Goal: Task Accomplishment & Management: Use online tool/utility

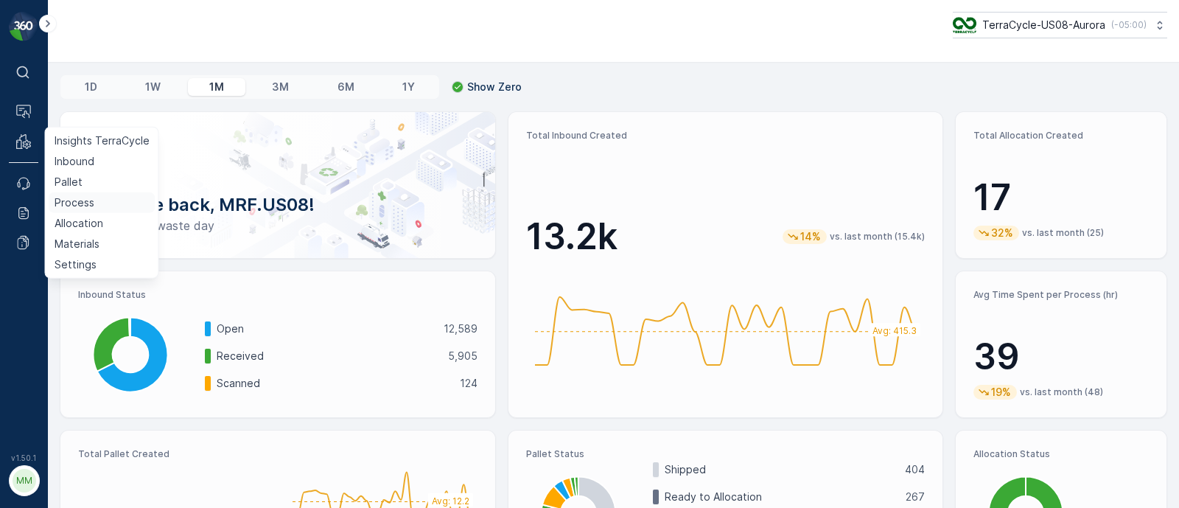
click at [85, 197] on p "Process" at bounding box center [75, 202] width 40 height 15
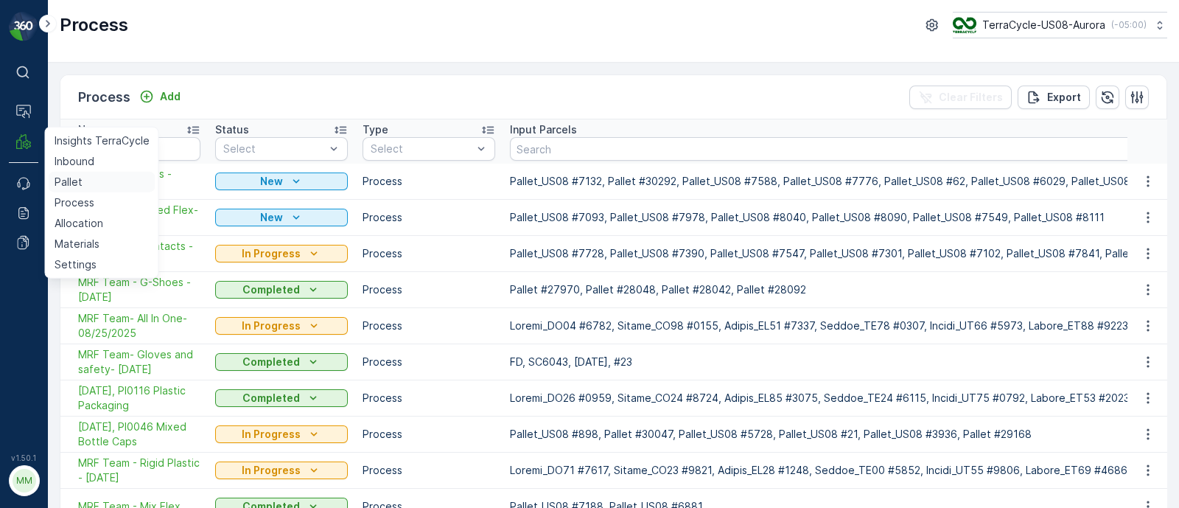
drag, startPoint x: 88, startPoint y: 216, endPoint x: 83, endPoint y: 178, distance: 37.9
click at [88, 217] on p "Allocation" at bounding box center [79, 223] width 49 height 15
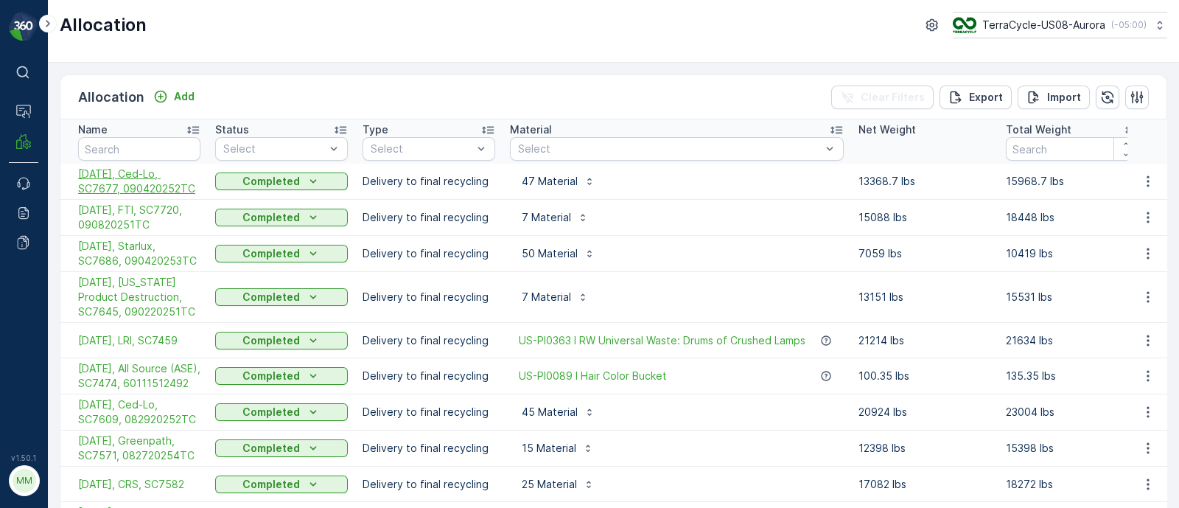
click at [134, 180] on span "[DATE], Ced-Lo, SC7677, 090420252TC" at bounding box center [139, 181] width 122 height 29
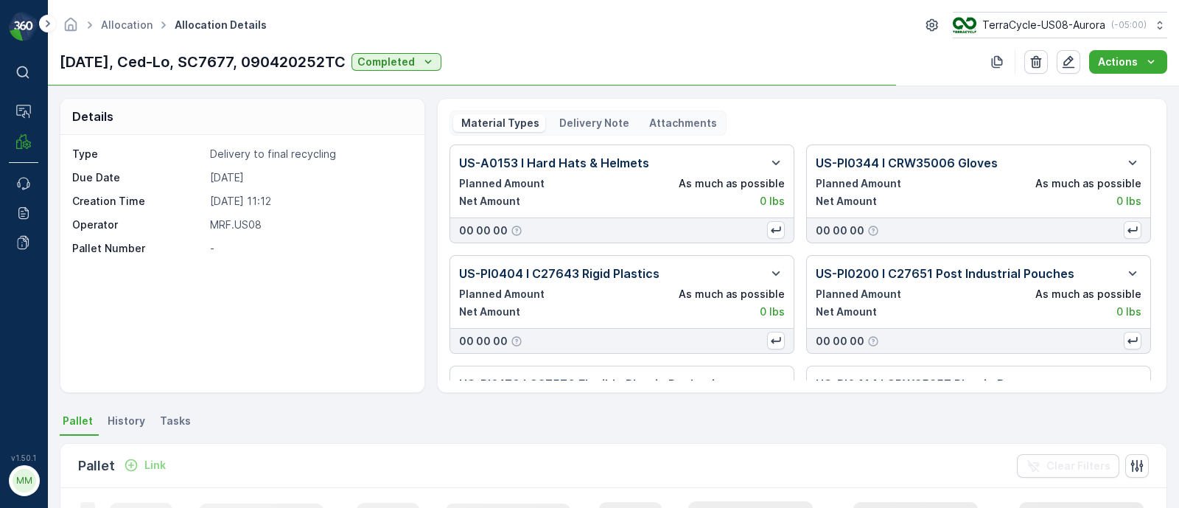
click at [587, 120] on p "Delivery Note" at bounding box center [593, 123] width 72 height 15
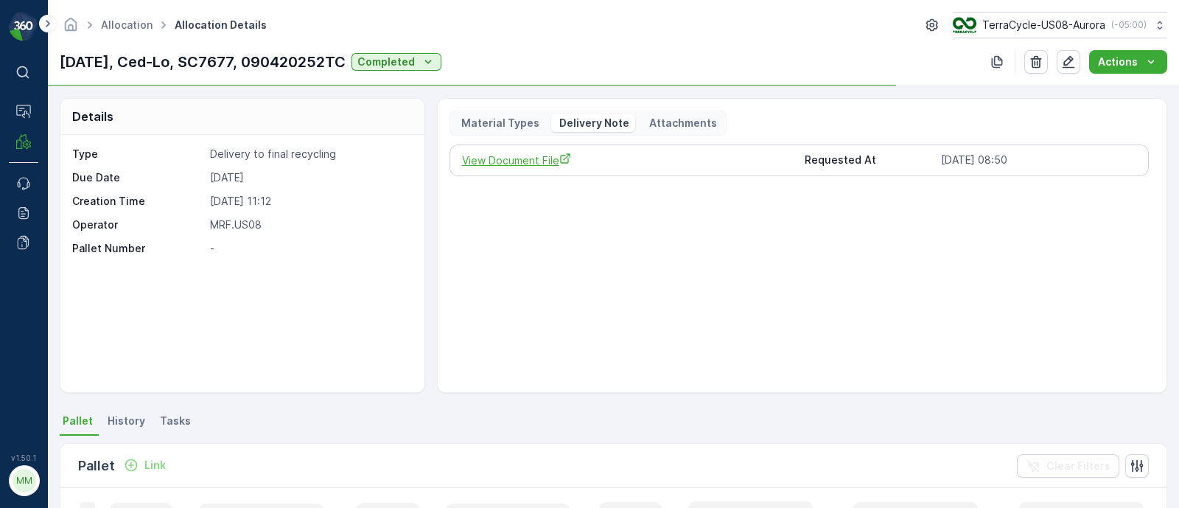
click at [527, 153] on span "View Document File" at bounding box center [628, 160] width 332 height 15
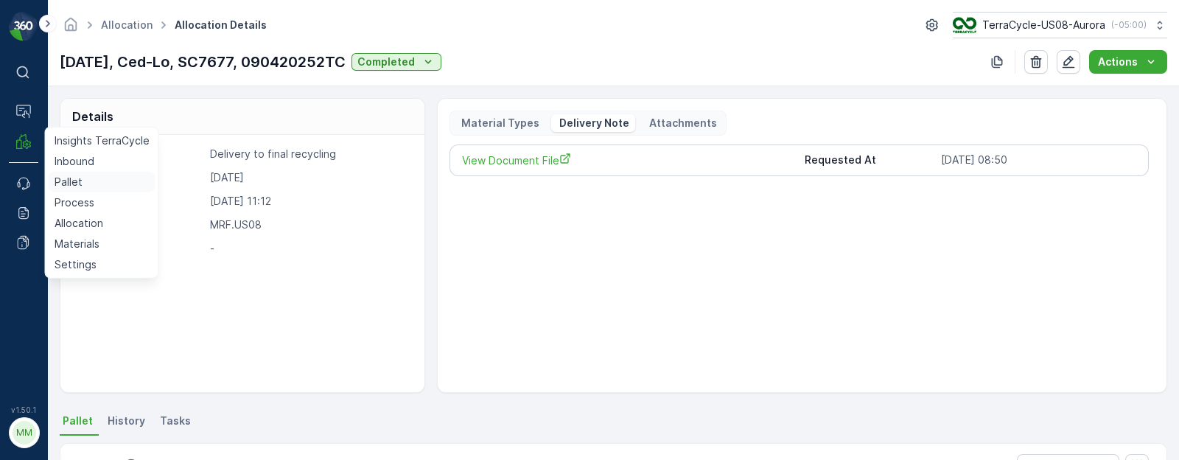
click at [91, 181] on link "Pallet" at bounding box center [102, 182] width 107 height 21
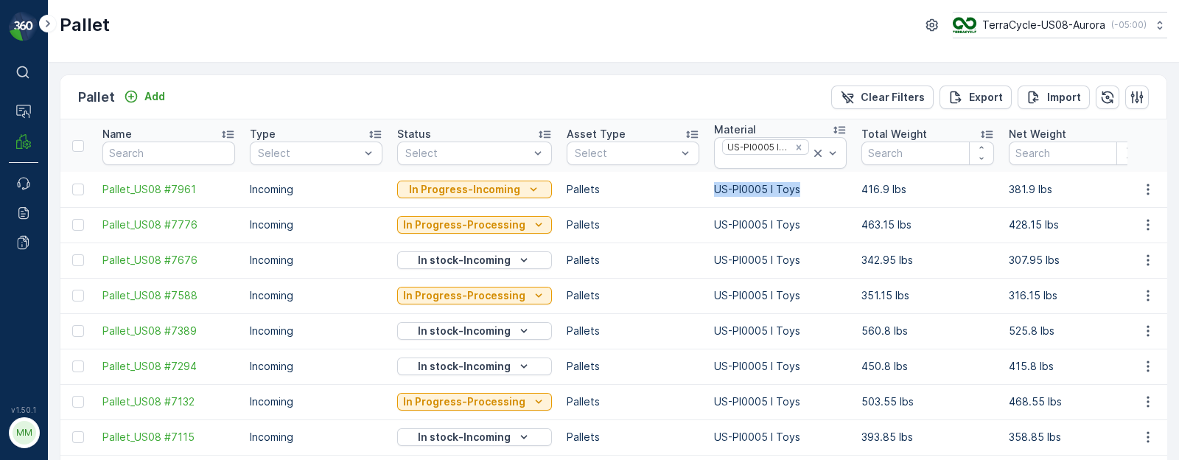
drag, startPoint x: 704, startPoint y: 186, endPoint x: 808, endPoint y: 193, distance: 104.9
click at [808, 193] on td "US-PI0005 I Toys" at bounding box center [780, 189] width 147 height 35
copy p "US-PI0005 I Toys"
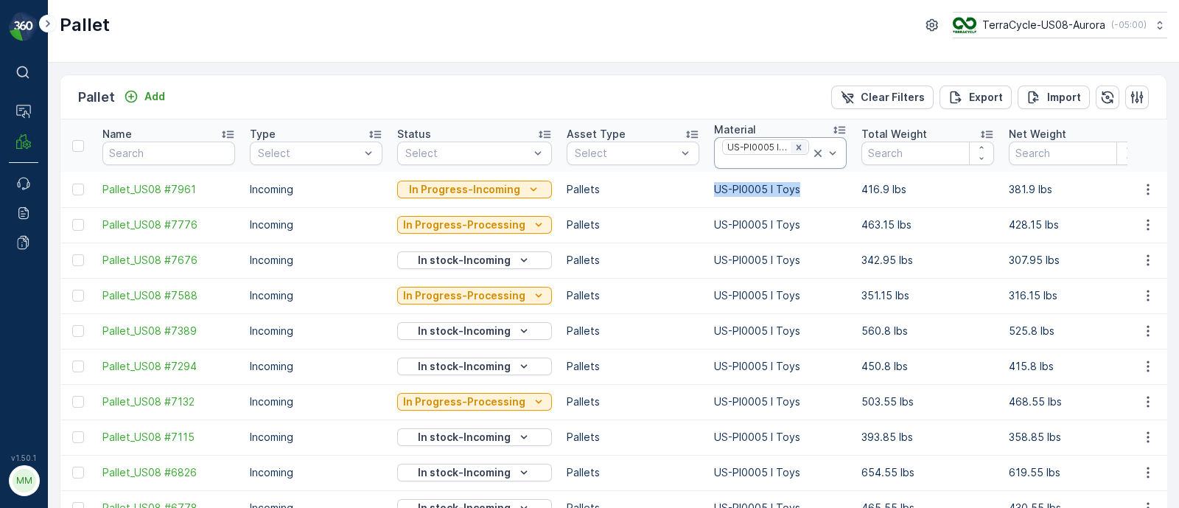
click at [794, 142] on icon "Remove US-PI0005 I Toys" at bounding box center [799, 147] width 10 height 10
click at [150, 153] on input "text" at bounding box center [168, 153] width 133 height 24
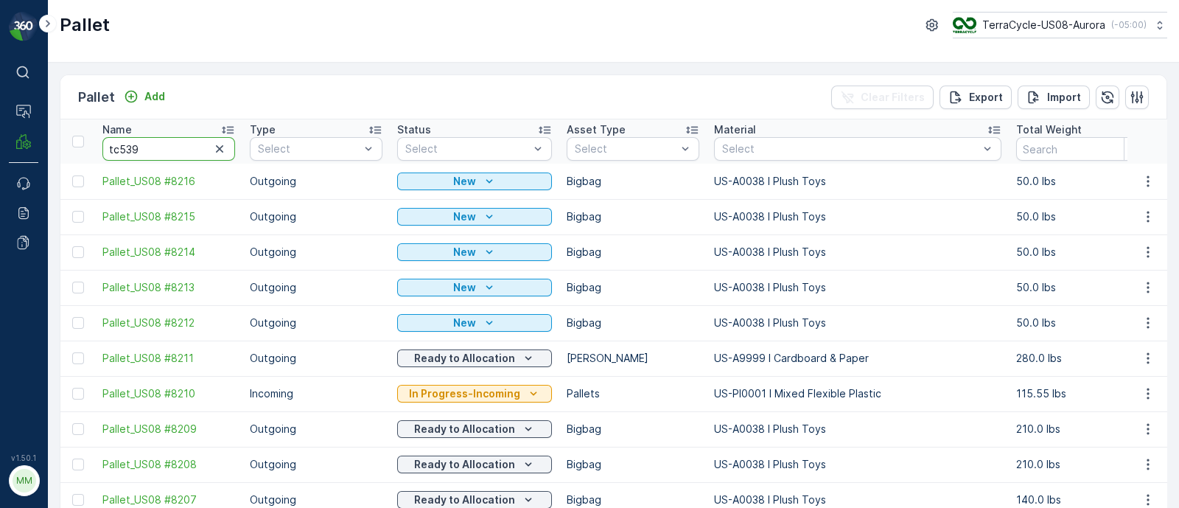
type input "tc5394"
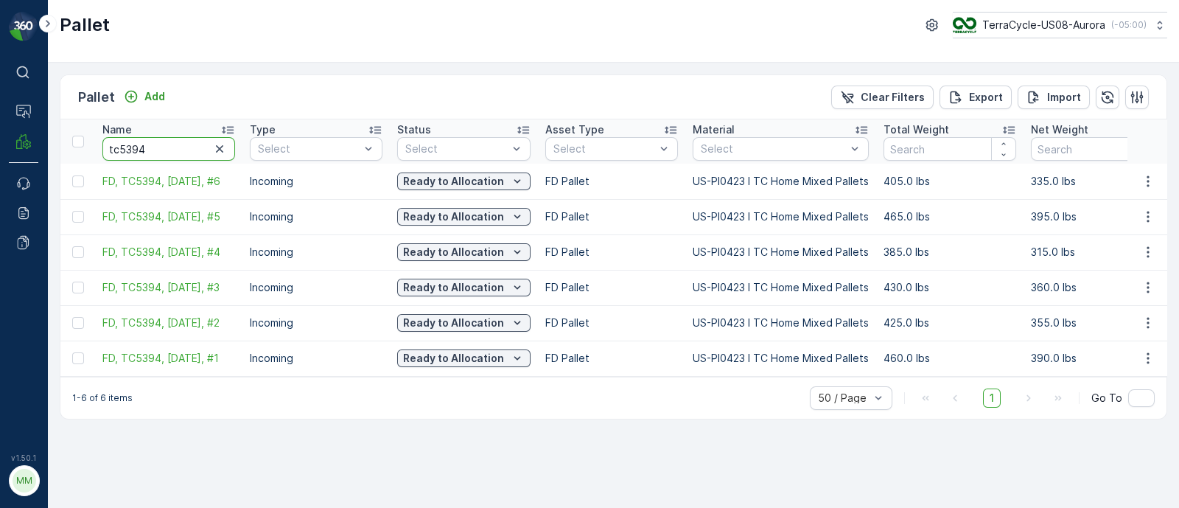
drag, startPoint x: 154, startPoint y: 146, endPoint x: 83, endPoint y: 151, distance: 70.9
paste input "FD, SO62428, [DATE], #2"
type input "FD, SO62428, [DATE], #2"
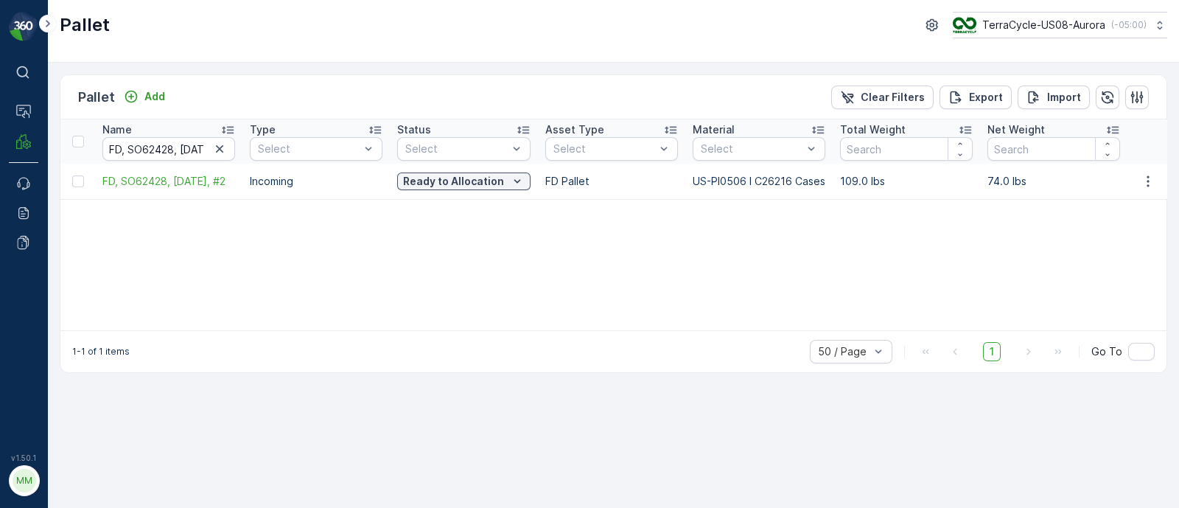
click at [172, 221] on div "Name FD, SO62428, [DATE], #2 Type Select Status Select Asset Type Select Materi…" at bounding box center [613, 224] width 1106 height 211
click at [217, 149] on icon "button" at bounding box center [219, 148] width 7 height 7
click at [155, 94] on p "Add" at bounding box center [154, 96] width 21 height 15
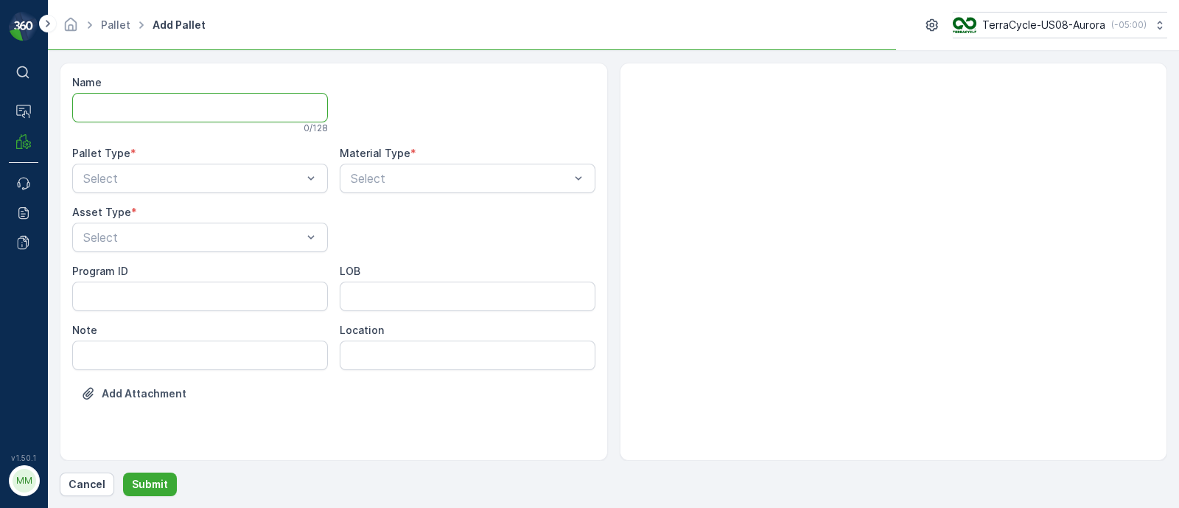
click at [150, 101] on input "Name" at bounding box center [200, 107] width 256 height 29
type input "FD, TC5392, [DATE], #1"
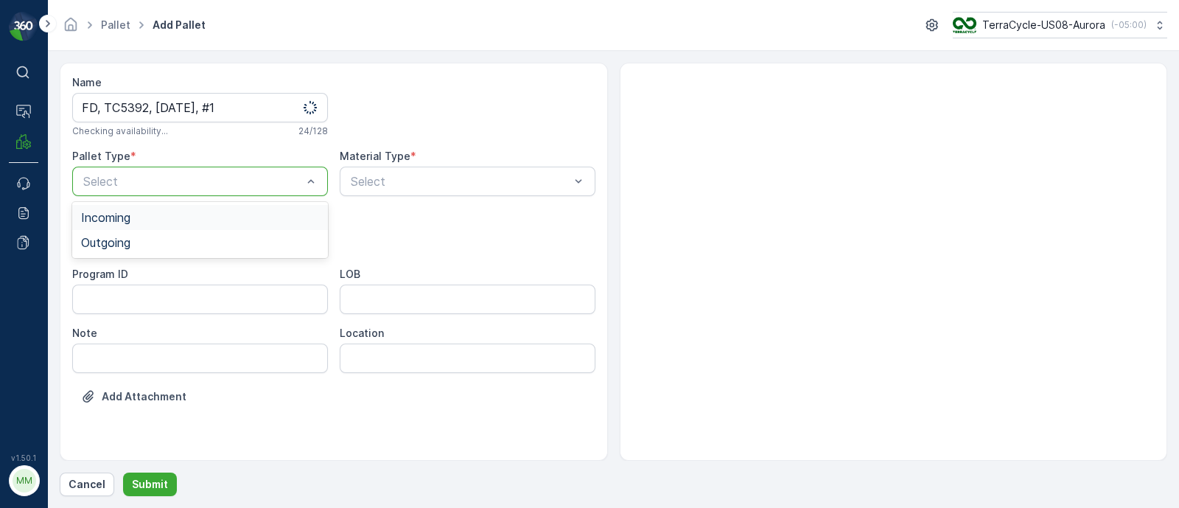
click at [125, 213] on span "Incoming" at bounding box center [105, 217] width 49 height 13
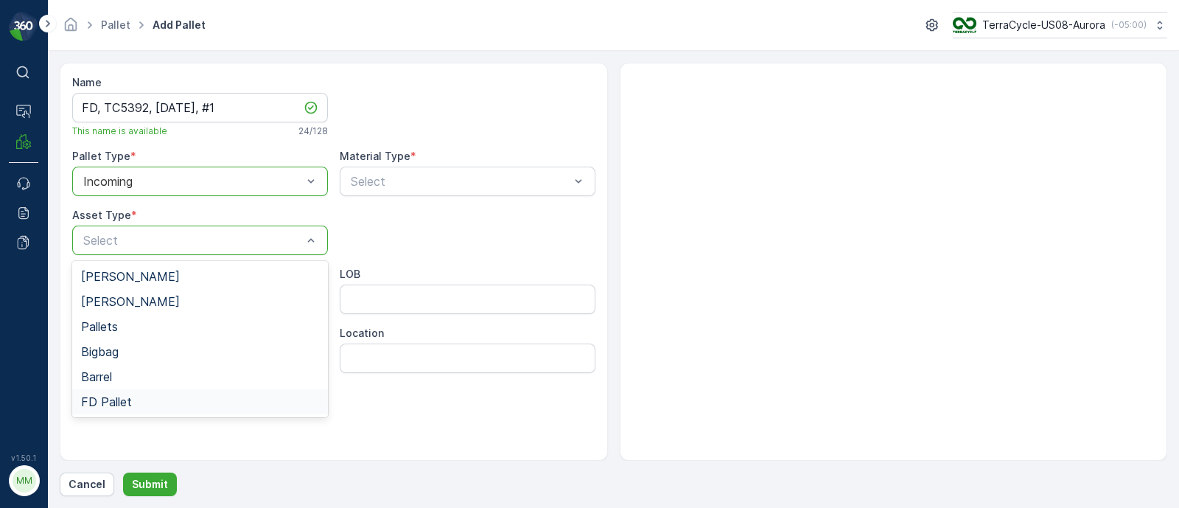
click at [99, 396] on span "FD Pallet" at bounding box center [106, 401] width 51 height 13
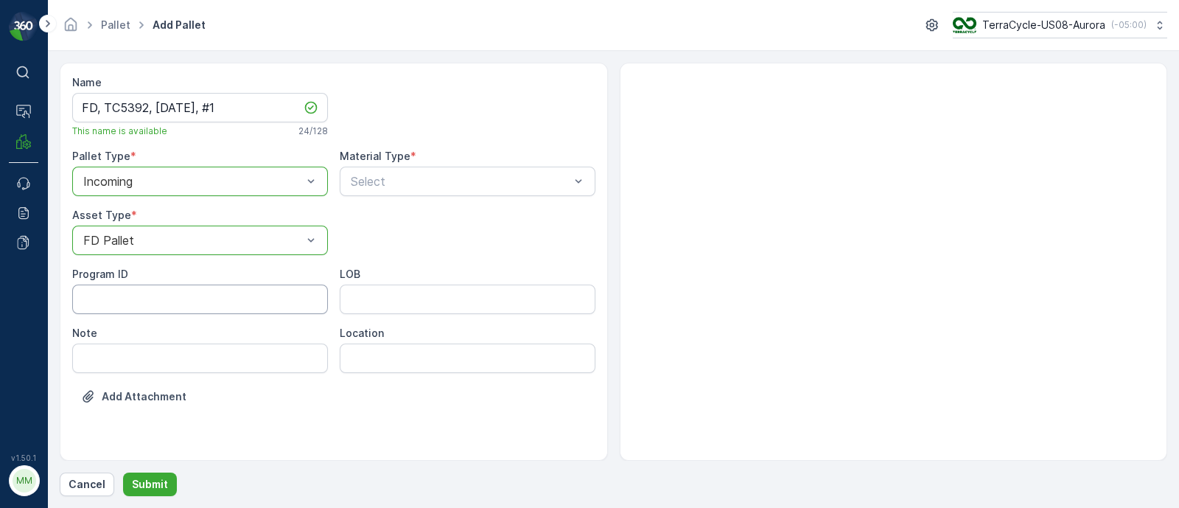
click at [239, 297] on ID "Program ID" at bounding box center [200, 298] width 256 height 29
click at [362, 292] on input "LOB" at bounding box center [468, 298] width 256 height 29
type input "MAT"
click at [191, 300] on ID "Program ID" at bounding box center [200, 298] width 256 height 29
paste ID "HOME-124"
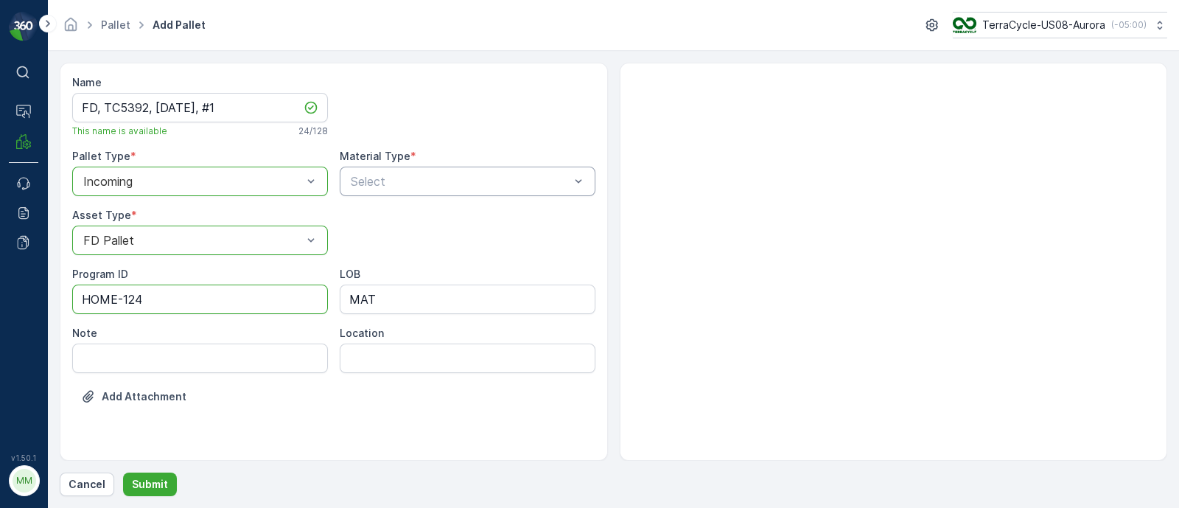
type ID "HOME-124"
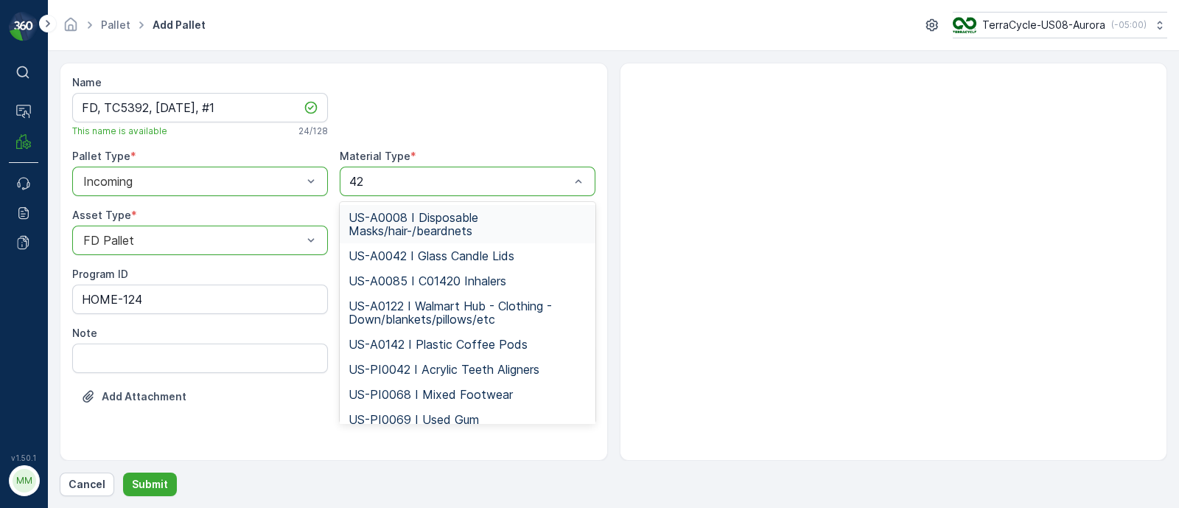
type input "423"
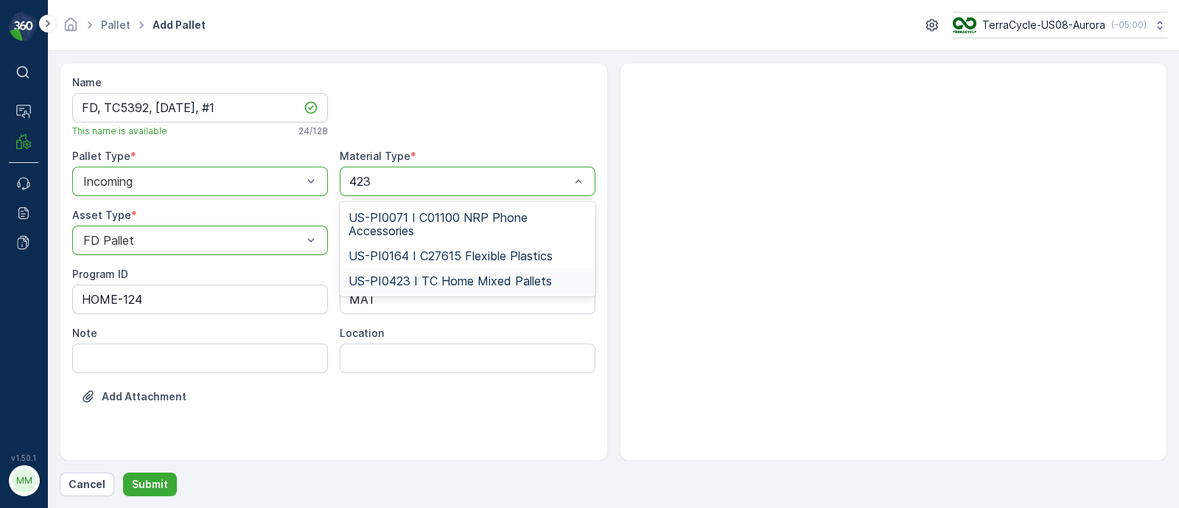
click at [438, 277] on span "US-PI0423 I TC Home Mixed Pallets" at bounding box center [450, 280] width 203 height 13
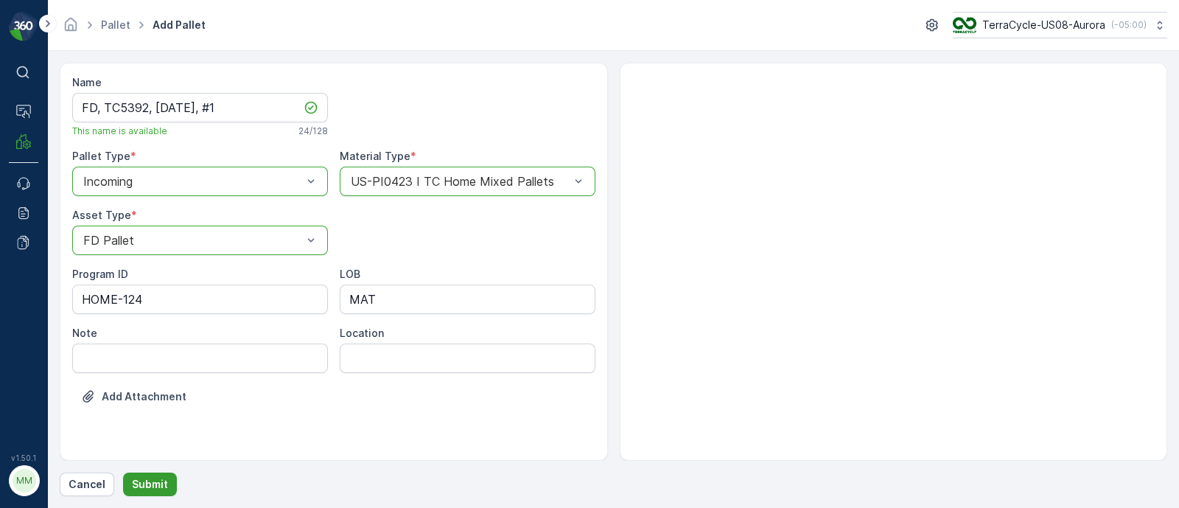
click at [147, 472] on button "Submit" at bounding box center [150, 484] width 54 height 24
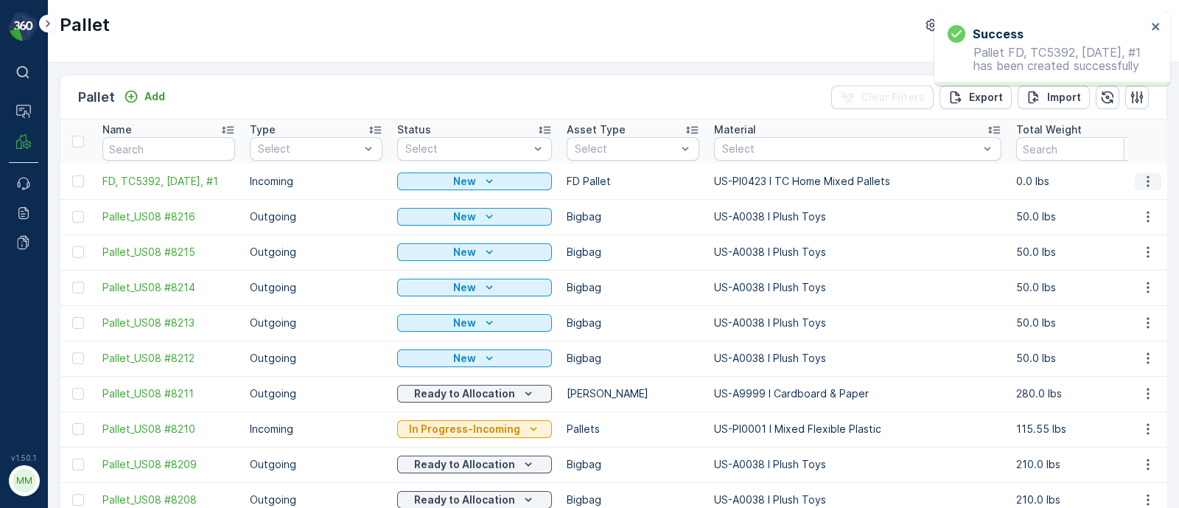
click at [1141, 178] on icon "button" at bounding box center [1148, 181] width 15 height 15
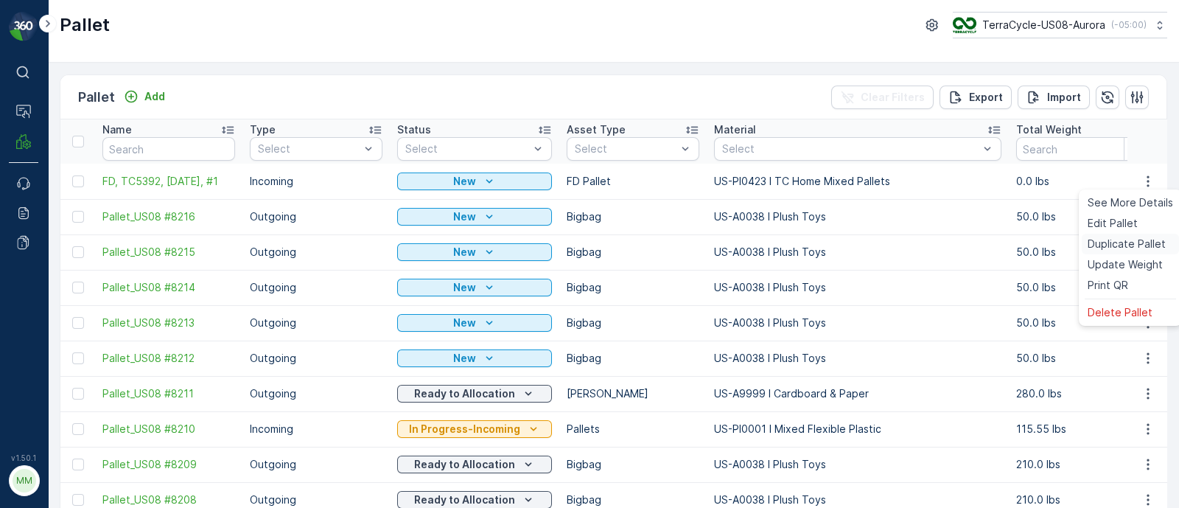
click at [1102, 243] on span "Duplicate Pallet" at bounding box center [1127, 244] width 78 height 15
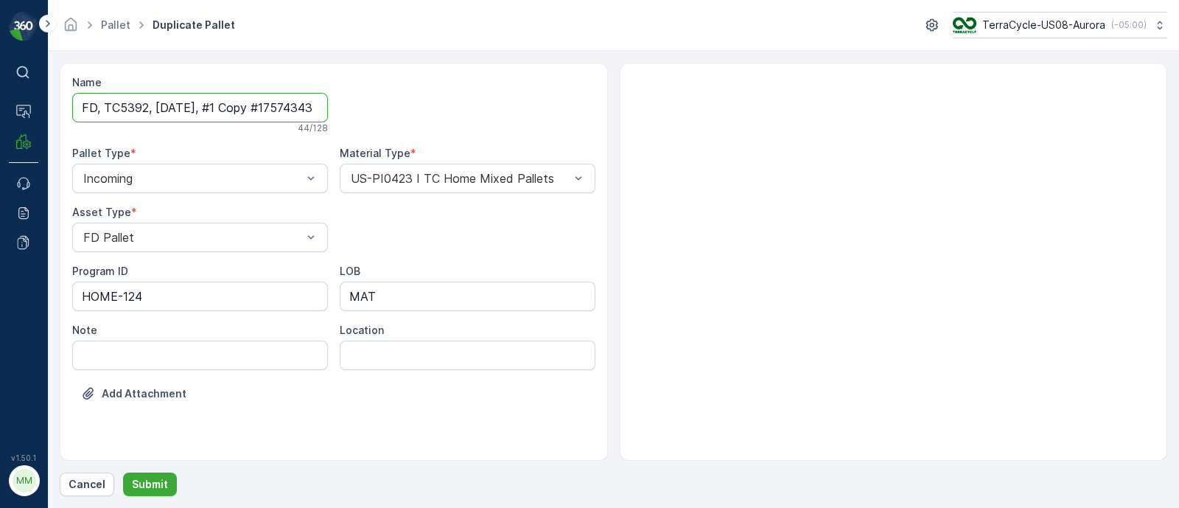
scroll to position [0, 48]
drag, startPoint x: 221, startPoint y: 105, endPoint x: 508, endPoint y: 119, distance: 287.7
click at [508, 119] on div "Name FD, TC5392, [DATE], #1 Copy #1757434377689 44 / 128 Pallet Type * Incoming…" at bounding box center [333, 249] width 523 height 348
type input "FD, TC5392, [DATE], #2"
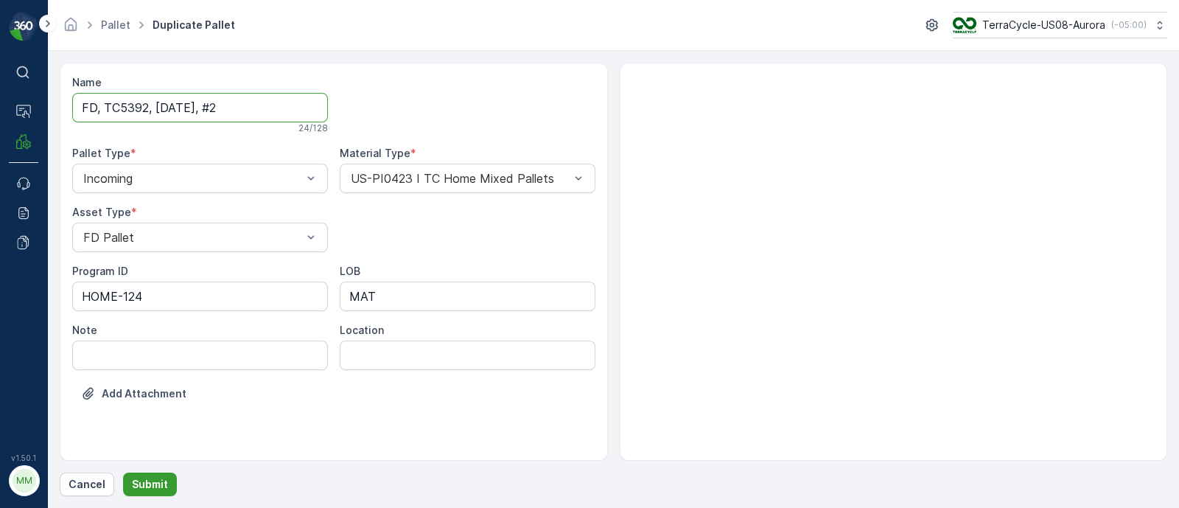
click at [166, 477] on button "Submit" at bounding box center [150, 484] width 54 height 24
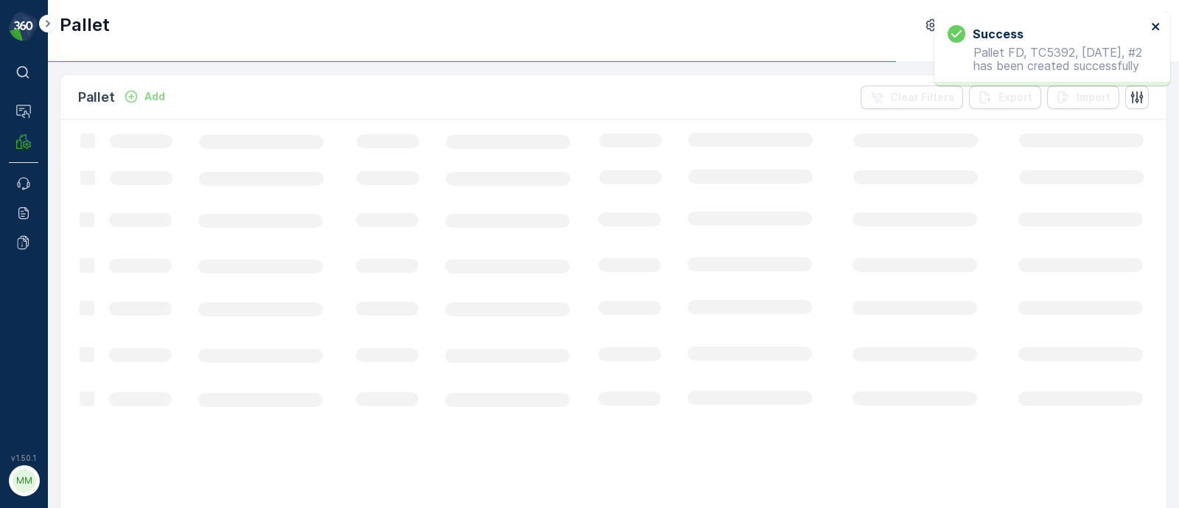
click at [1156, 24] on icon "close" at bounding box center [1156, 27] width 10 height 12
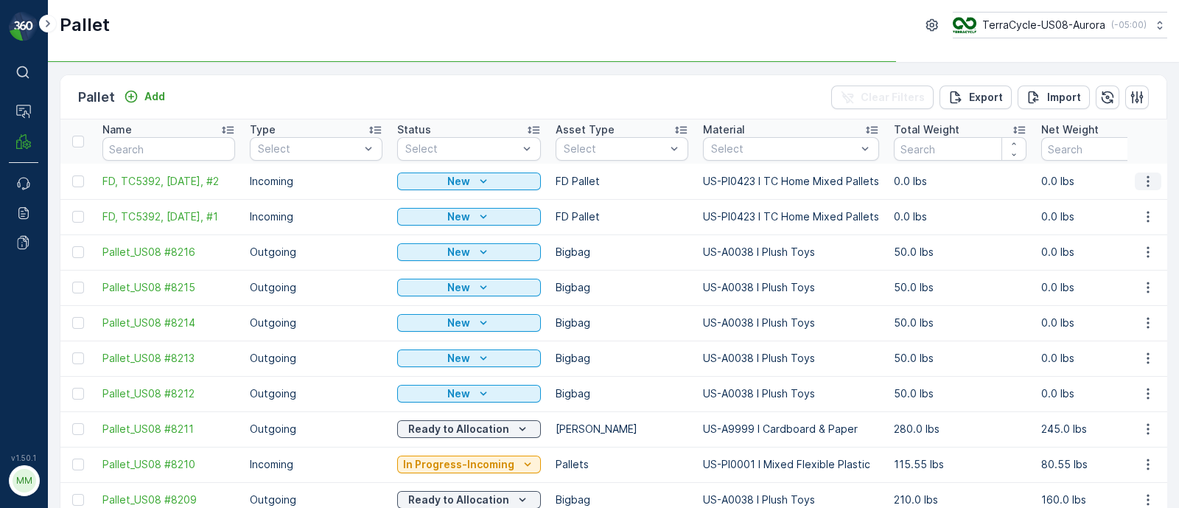
click at [1146, 176] on icon "button" at bounding box center [1148, 181] width 15 height 15
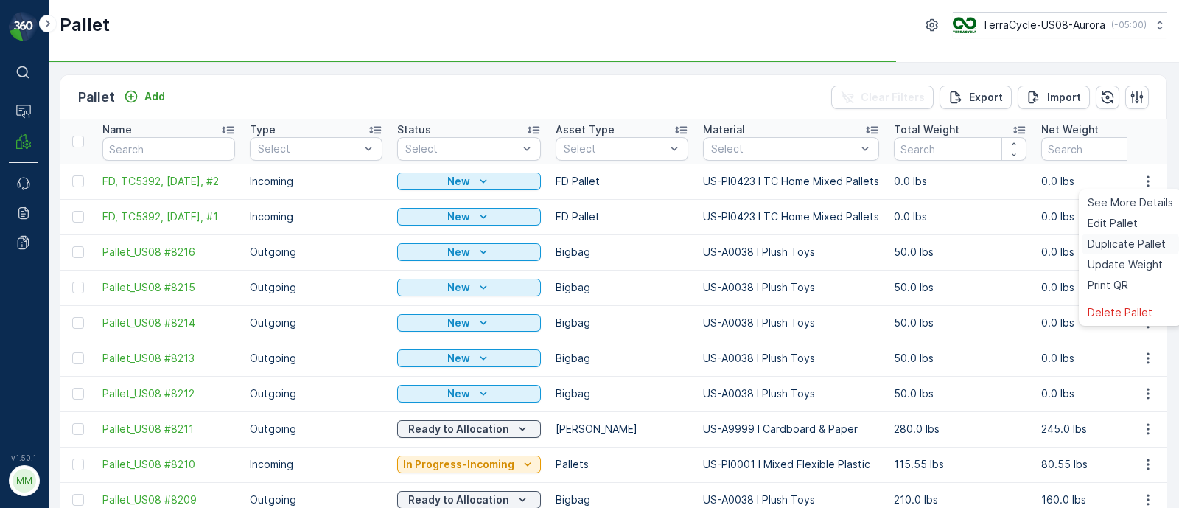
click at [1102, 241] on span "Duplicate Pallet" at bounding box center [1127, 244] width 78 height 15
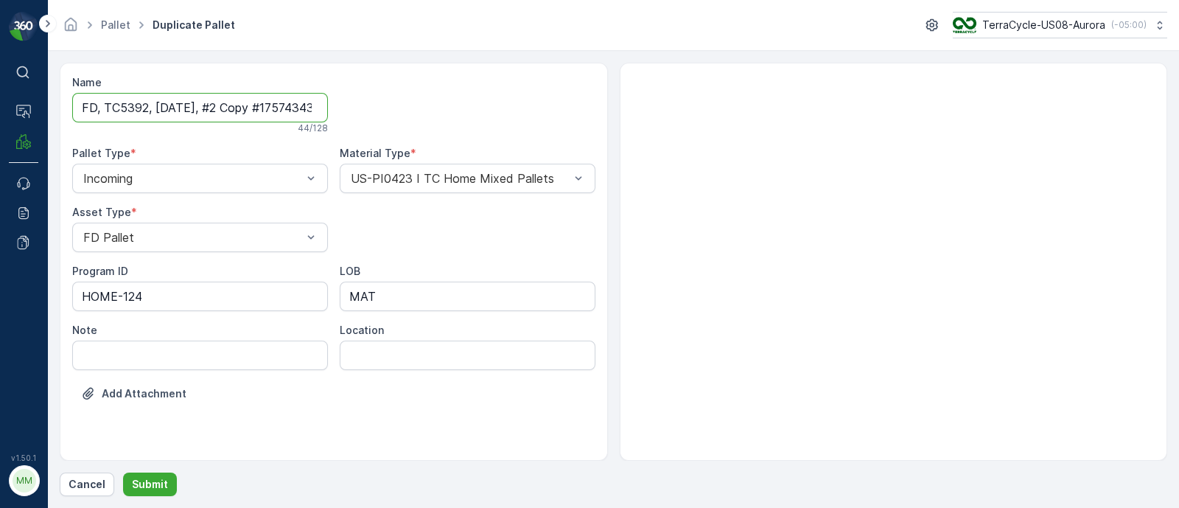
scroll to position [0, 50]
drag, startPoint x: 224, startPoint y: 106, endPoint x: 523, endPoint y: 132, distance: 300.3
click at [523, 132] on div "Name FD, TC5392, [DATE], #2 Copy #1757434385783 44 / 128 Pallet Type * Incoming…" at bounding box center [333, 249] width 523 height 348
type input "FD, TC5392, [DATE], #3"
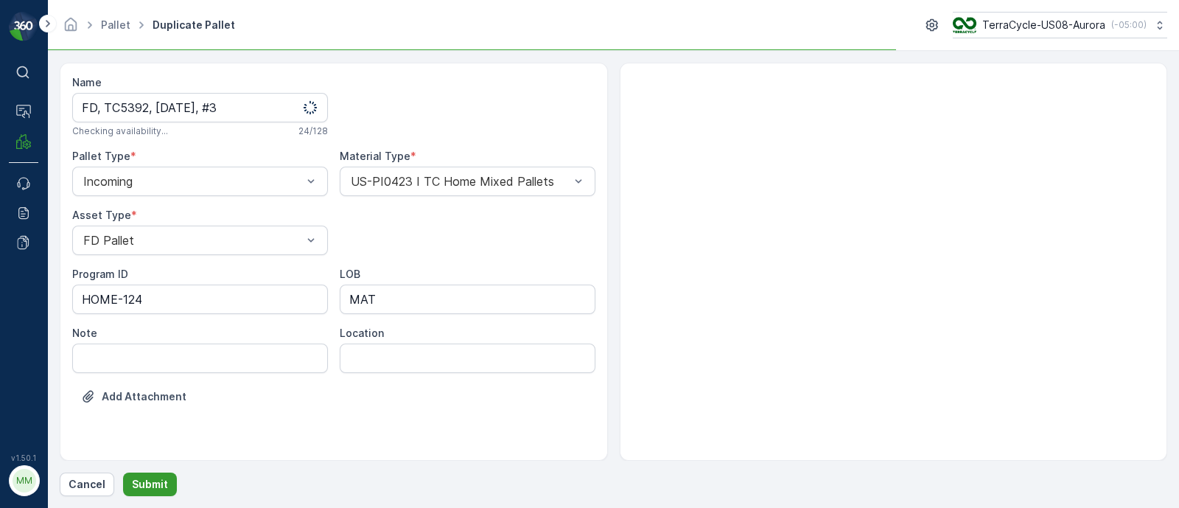
click at [158, 476] on button "Submit" at bounding box center [150, 484] width 54 height 24
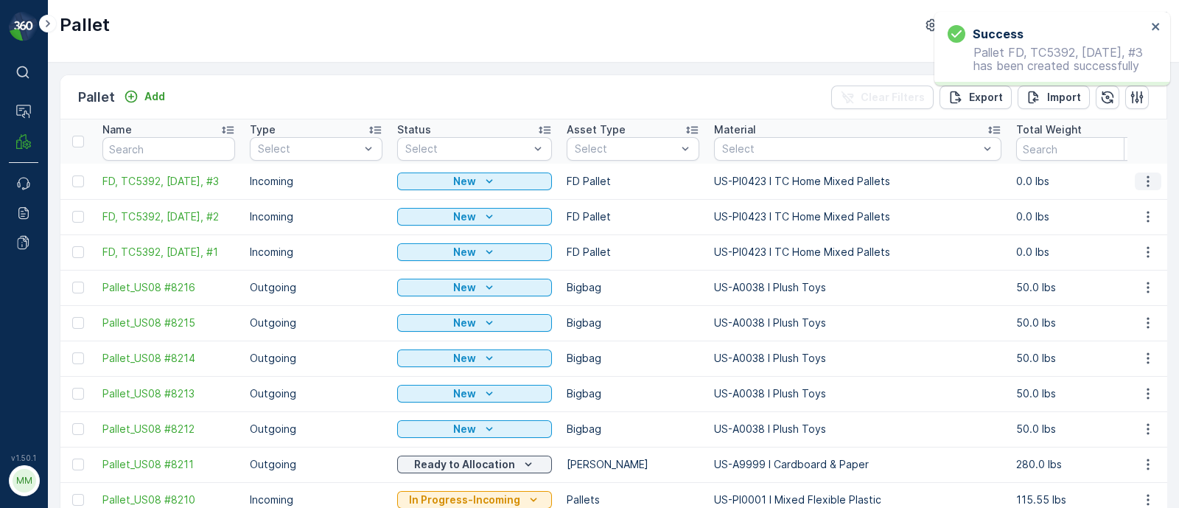
click at [1147, 176] on icon "button" at bounding box center [1148, 180] width 2 height 11
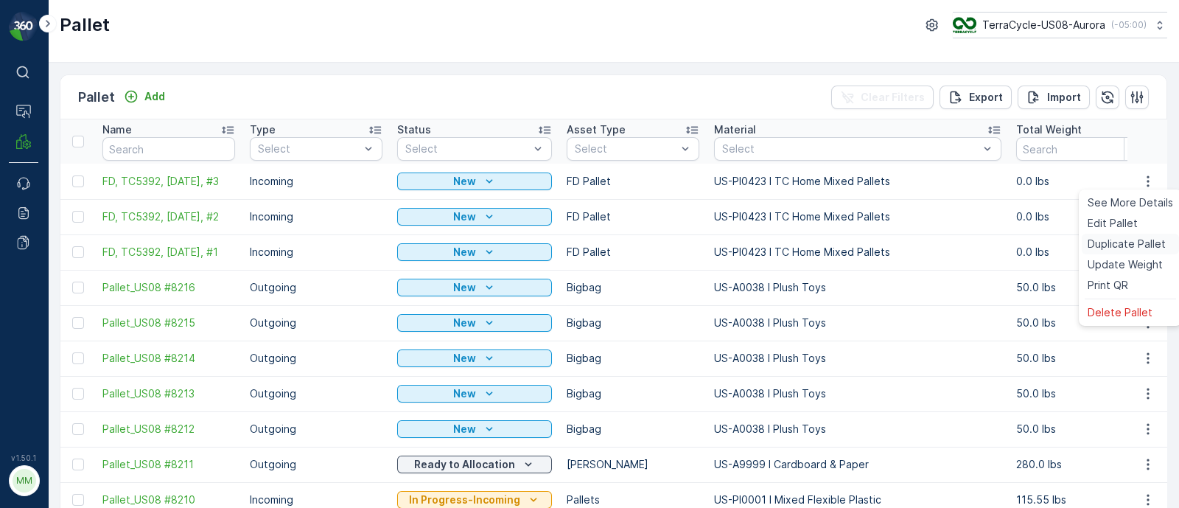
click at [1129, 241] on span "Duplicate Pallet" at bounding box center [1127, 244] width 78 height 15
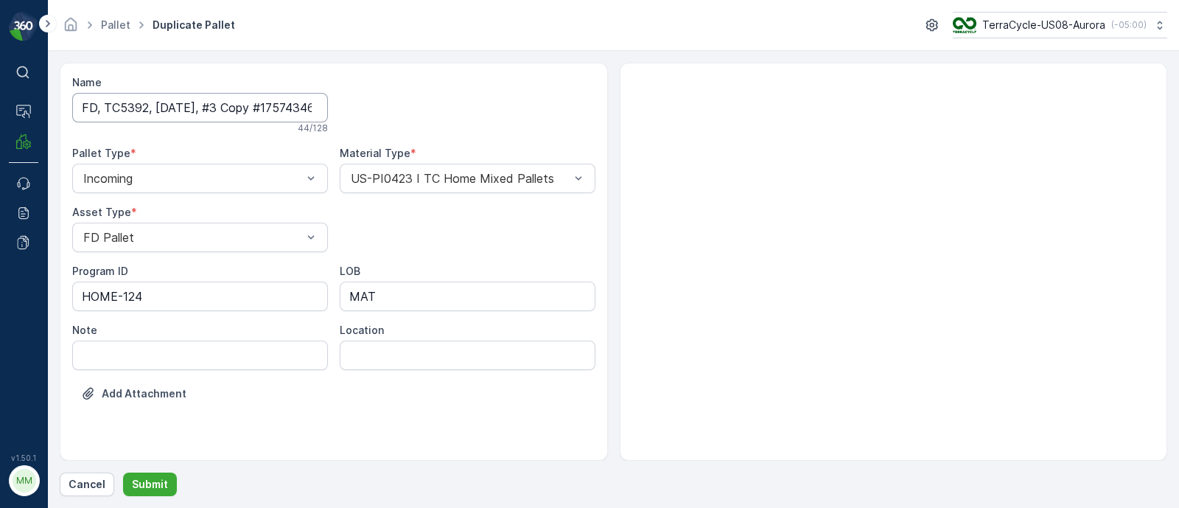
scroll to position [0, 51]
drag, startPoint x: 220, startPoint y: 105, endPoint x: 481, endPoint y: 102, distance: 261.6
click at [481, 102] on div "Name FD, TC5392, [DATE], #3 Copy #1757434683625 44 / 128 Pallet Type * Incoming…" at bounding box center [333, 249] width 523 height 348
type input "FD, TC5392, [DATE], #4"
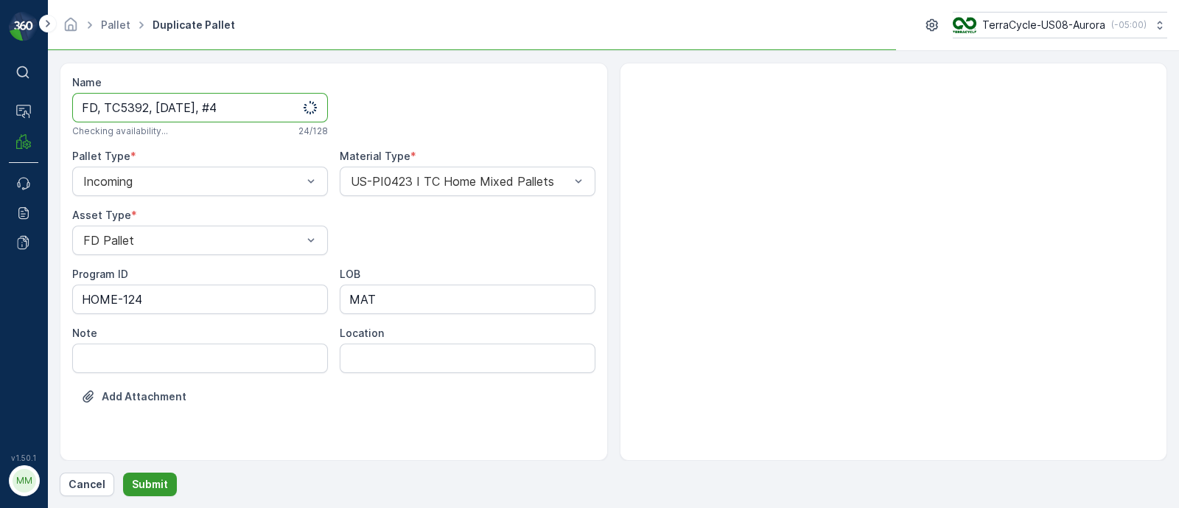
click at [153, 490] on p "Submit" at bounding box center [150, 484] width 36 height 15
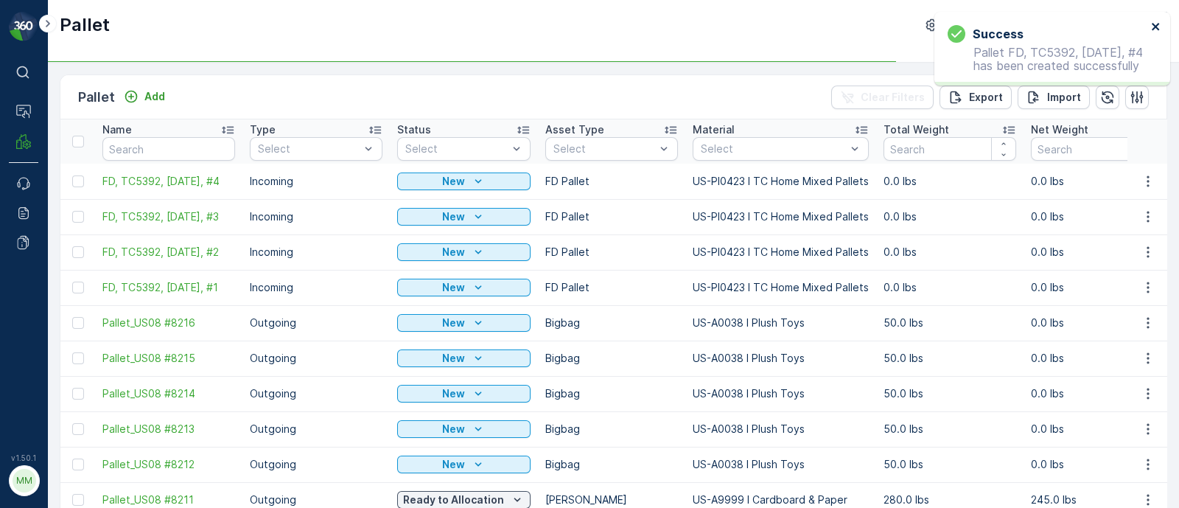
click at [1156, 29] on icon "close" at bounding box center [1156, 27] width 10 height 12
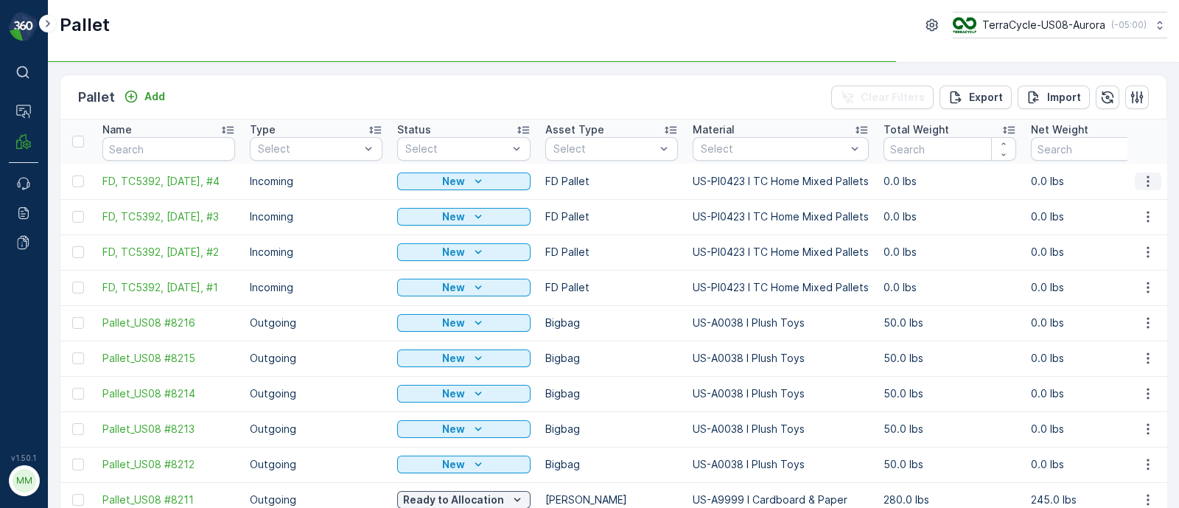
click at [1141, 174] on icon "button" at bounding box center [1148, 181] width 15 height 15
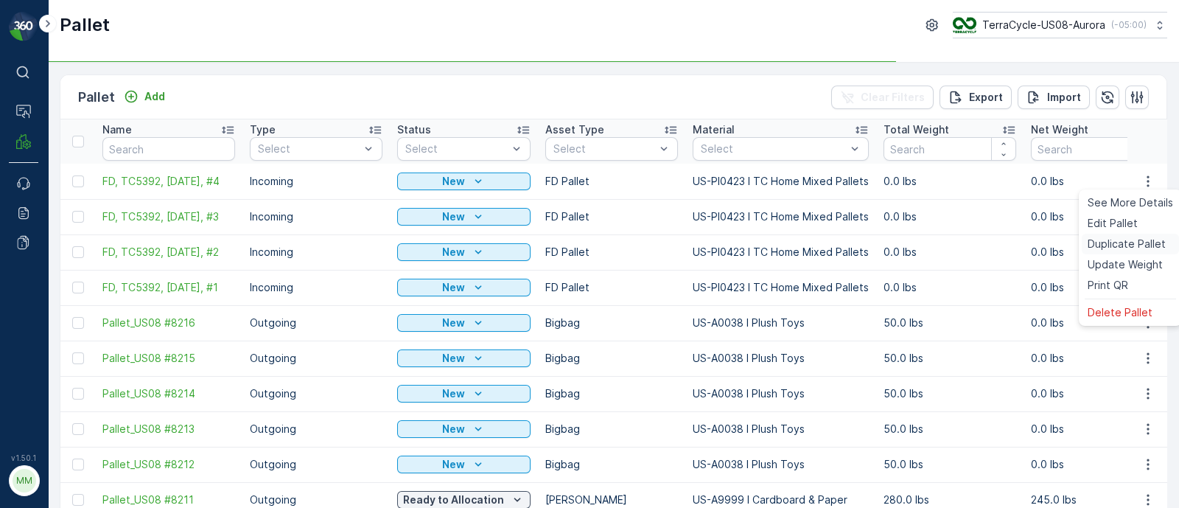
click at [1107, 241] on span "Duplicate Pallet" at bounding box center [1127, 244] width 78 height 15
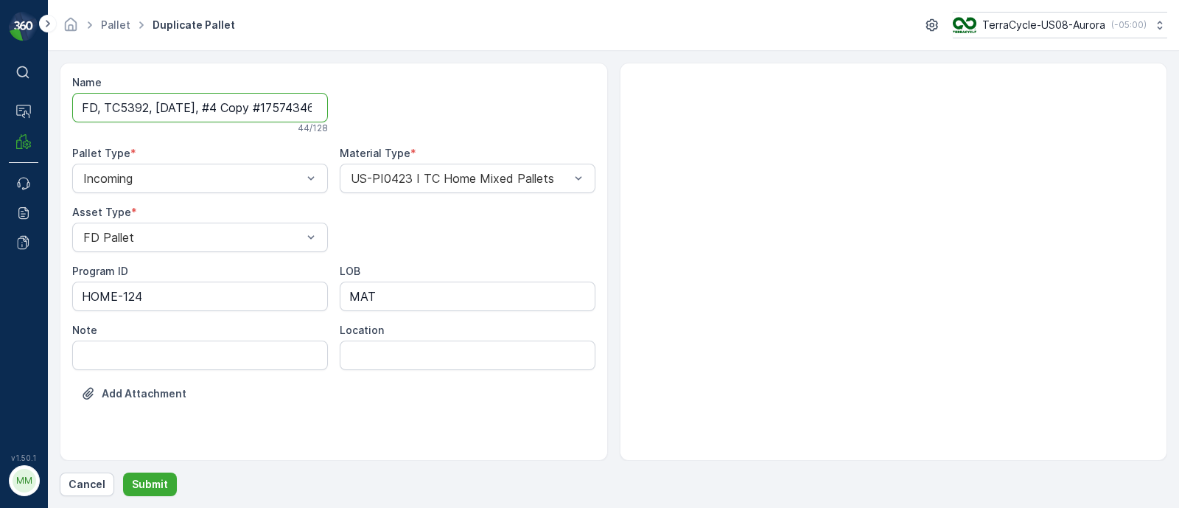
scroll to position [0, 50]
drag, startPoint x: 223, startPoint y: 98, endPoint x: 388, endPoint y: 98, distance: 164.3
click at [388, 98] on div "Name FD, TC5392, [DATE], #4 Copy #1757434692579 44 / 128 Pallet Type * Incoming…" at bounding box center [333, 249] width 523 height 348
type input "FD, TC5392, [DATE], #5"
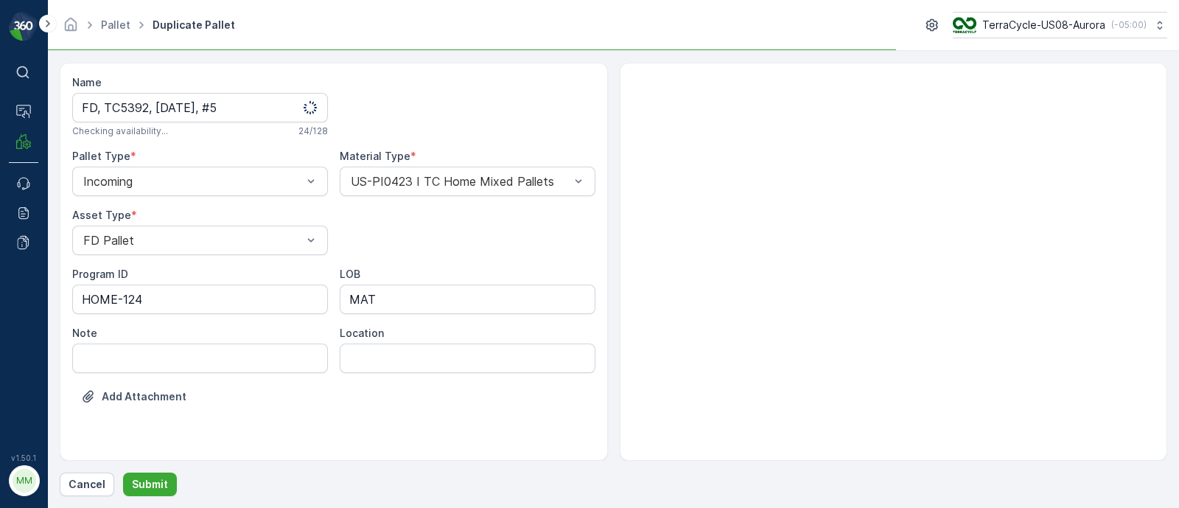
click at [151, 500] on form "Name FD, TC5392, [DATE], #5 Checking availability... 24 / 128 Pallet Type * Inc…" at bounding box center [613, 279] width 1131 height 457
click at [153, 480] on p "Submit" at bounding box center [150, 484] width 36 height 15
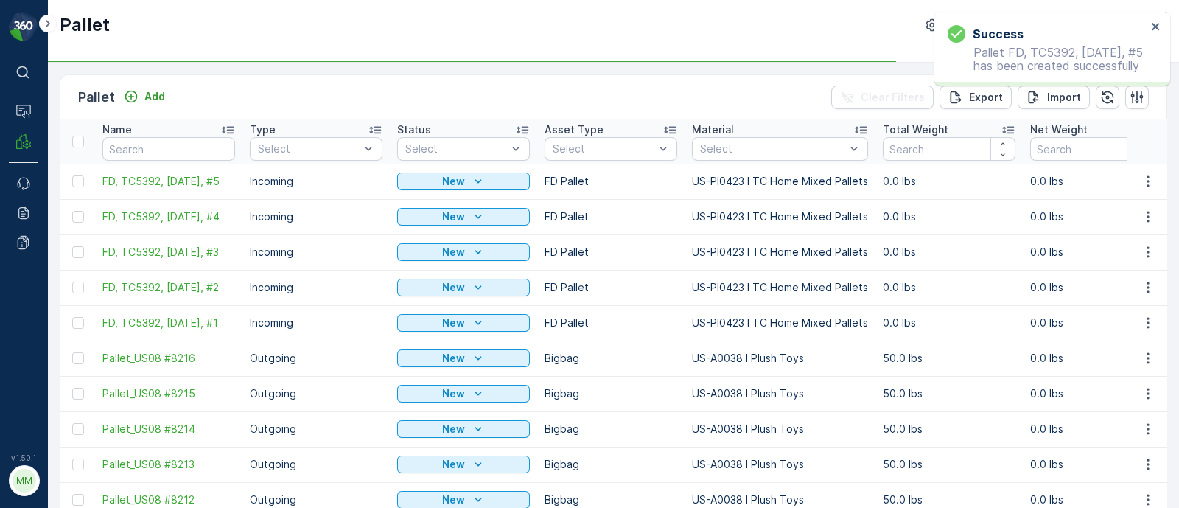
click at [1149, 23] on div "Success Pallet FD, TC5392, [DATE], #5 has been created successfully" at bounding box center [1047, 49] width 208 height 56
click at [1153, 24] on icon "close" at bounding box center [1155, 26] width 7 height 7
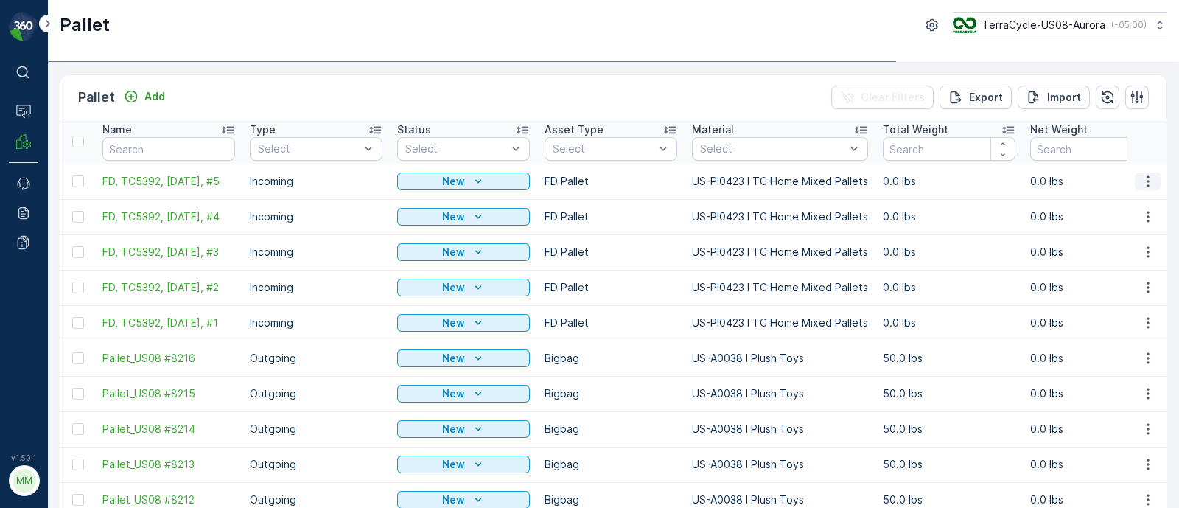
click at [1151, 174] on icon "button" at bounding box center [1148, 181] width 15 height 15
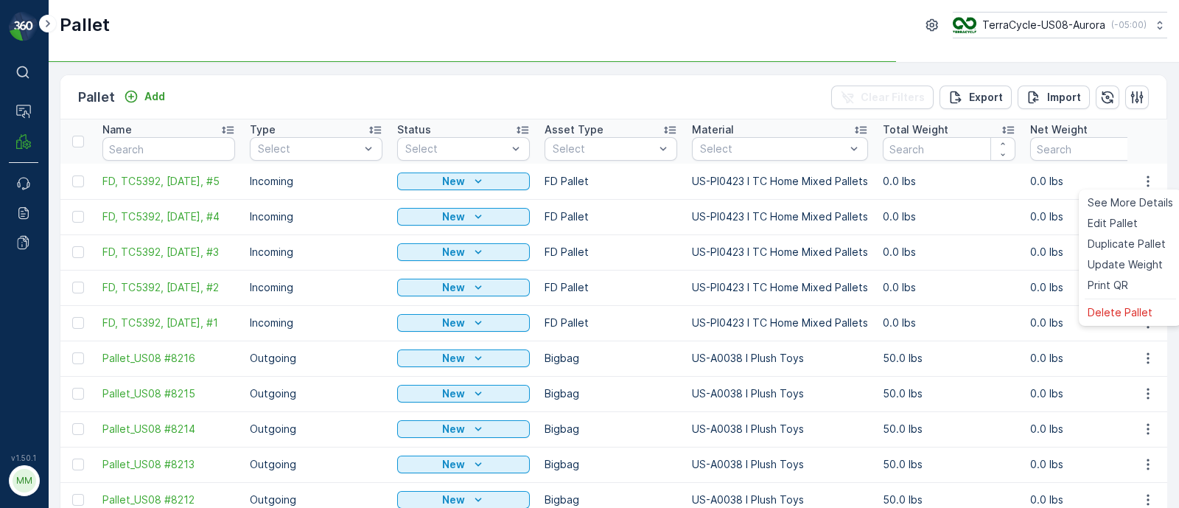
click at [1023, 240] on td "0.0 lbs" at bounding box center [948, 251] width 147 height 35
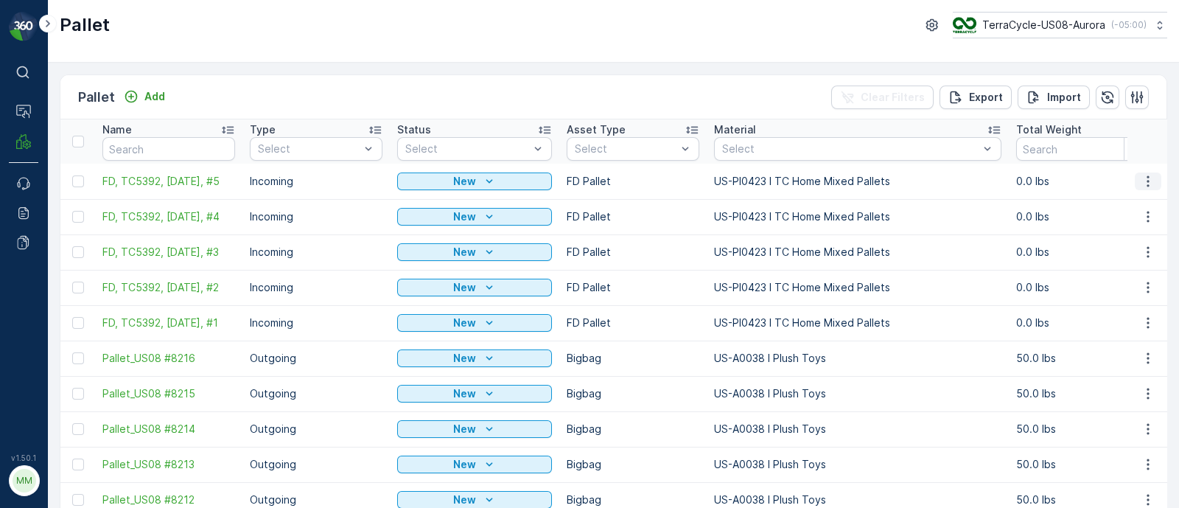
click at [1147, 176] on icon "button" at bounding box center [1148, 180] width 2 height 11
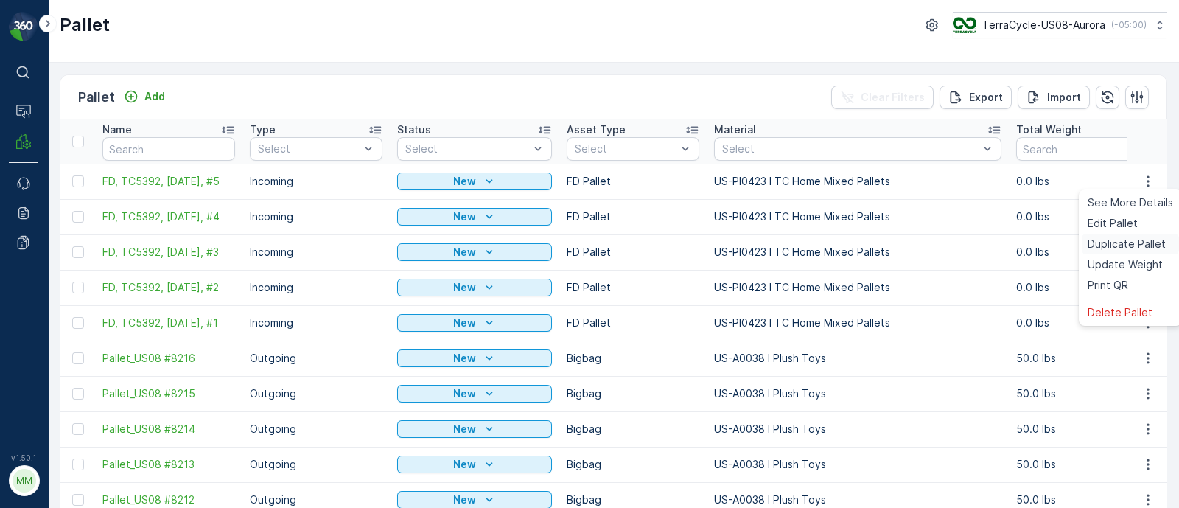
click at [1113, 242] on span "Duplicate Pallet" at bounding box center [1127, 244] width 78 height 15
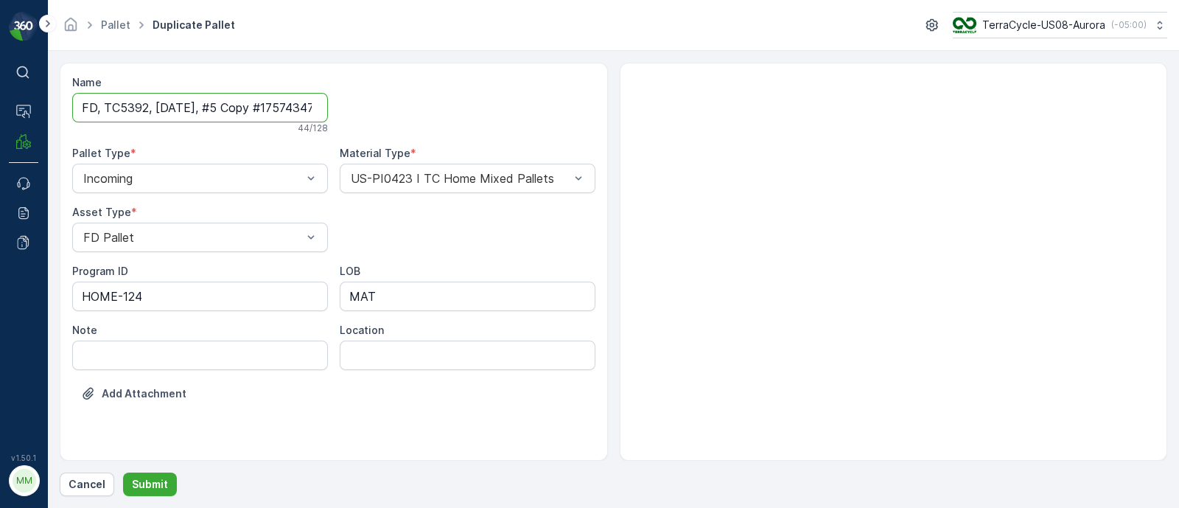
scroll to position [0, 48]
drag, startPoint x: 223, startPoint y: 104, endPoint x: 442, endPoint y: 102, distance: 219.6
click at [442, 102] on div "Name FD, TC5392, [DATE], #5 Copy #1757434704219 44 / 128 Pallet Type * Incoming…" at bounding box center [333, 249] width 523 height 348
type input "FD, TC5392, [DATE], #6"
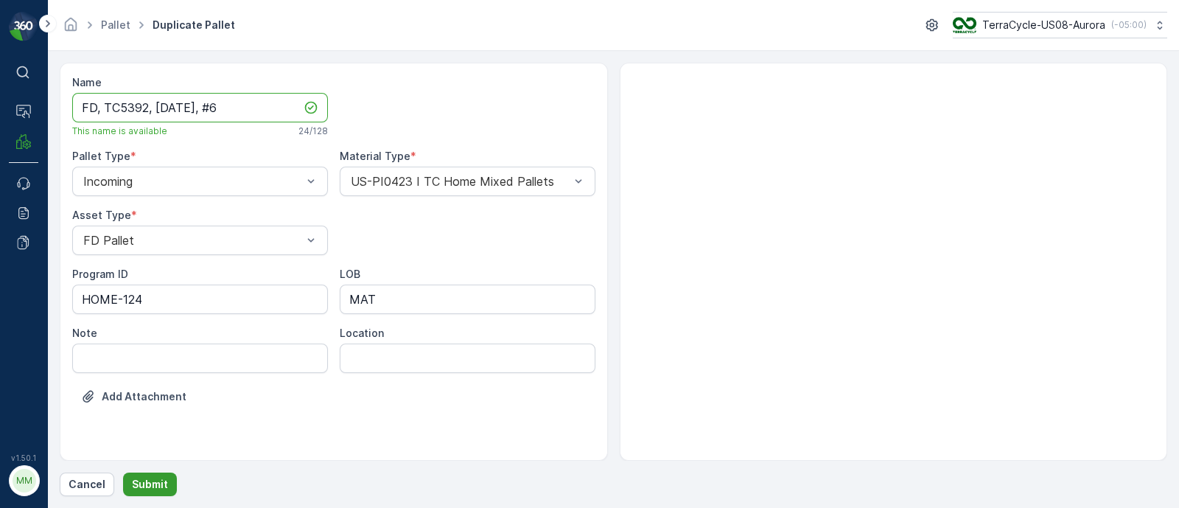
click at [155, 485] on p "Submit" at bounding box center [150, 484] width 36 height 15
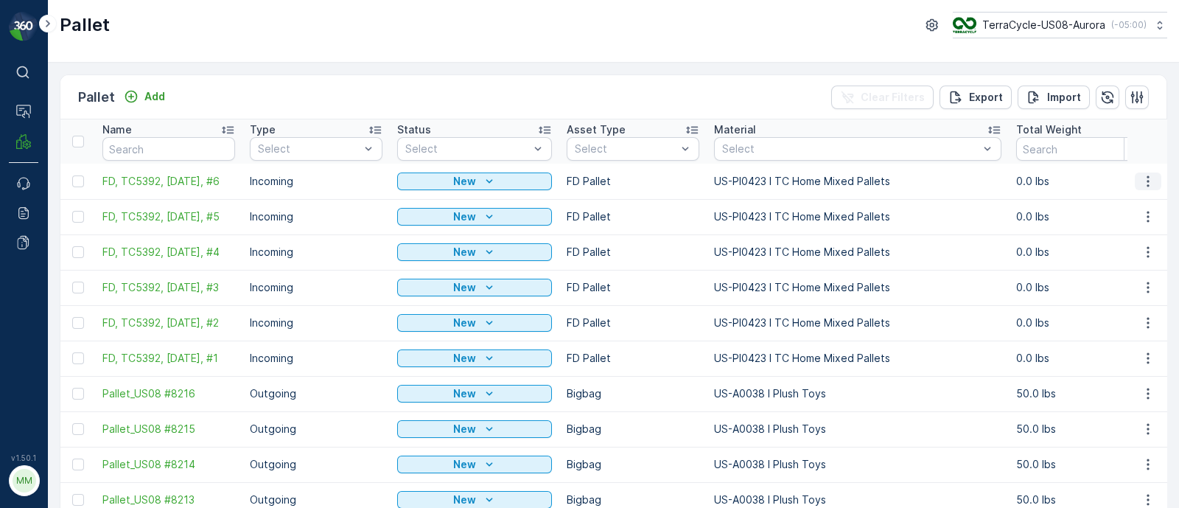
click at [1142, 172] on button "button" at bounding box center [1148, 181] width 27 height 18
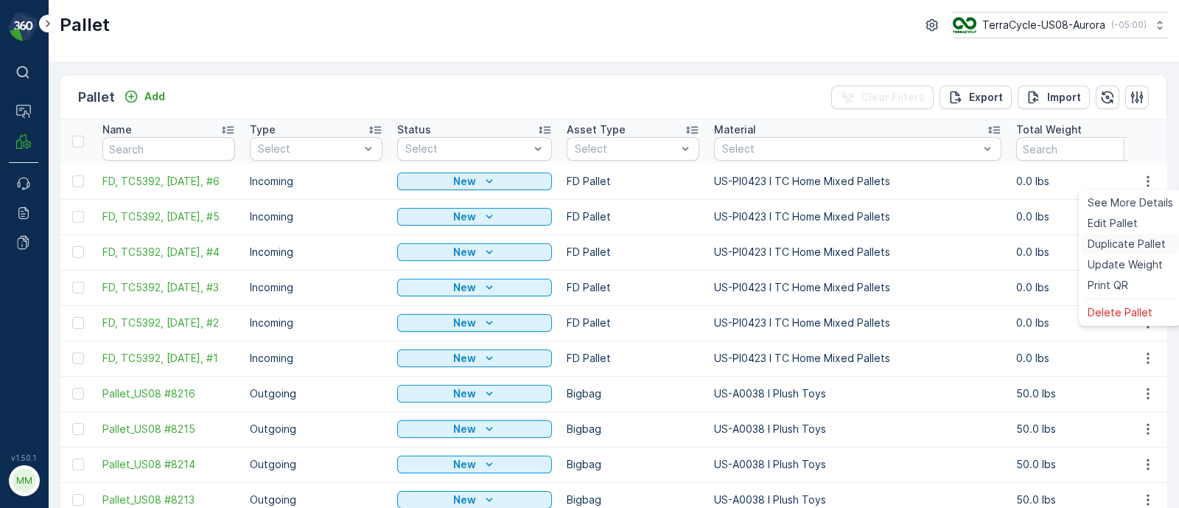
click at [1102, 240] on span "Duplicate Pallet" at bounding box center [1127, 244] width 78 height 15
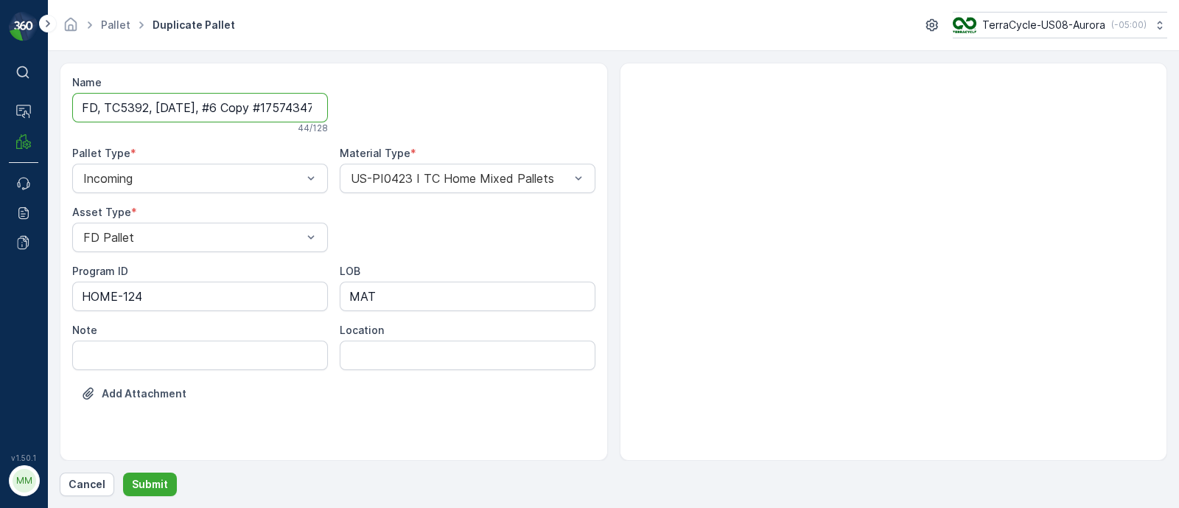
scroll to position [0, 48]
drag, startPoint x: 220, startPoint y: 108, endPoint x: 520, endPoint y: 116, distance: 300.0
click at [520, 116] on div "Name FD, TC5392, [DATE], #6 Copy #1757434719092 44 / 128 Pallet Type * Incoming…" at bounding box center [333, 249] width 523 height 348
type input "FD, TC5392, [DATE], #7"
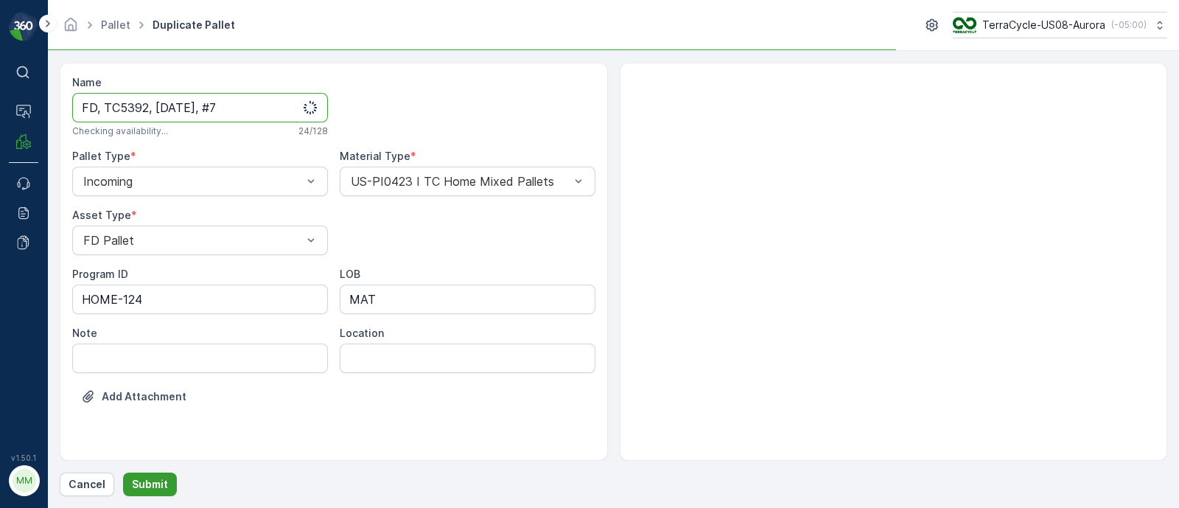
click at [160, 476] on button "Submit" at bounding box center [150, 484] width 54 height 24
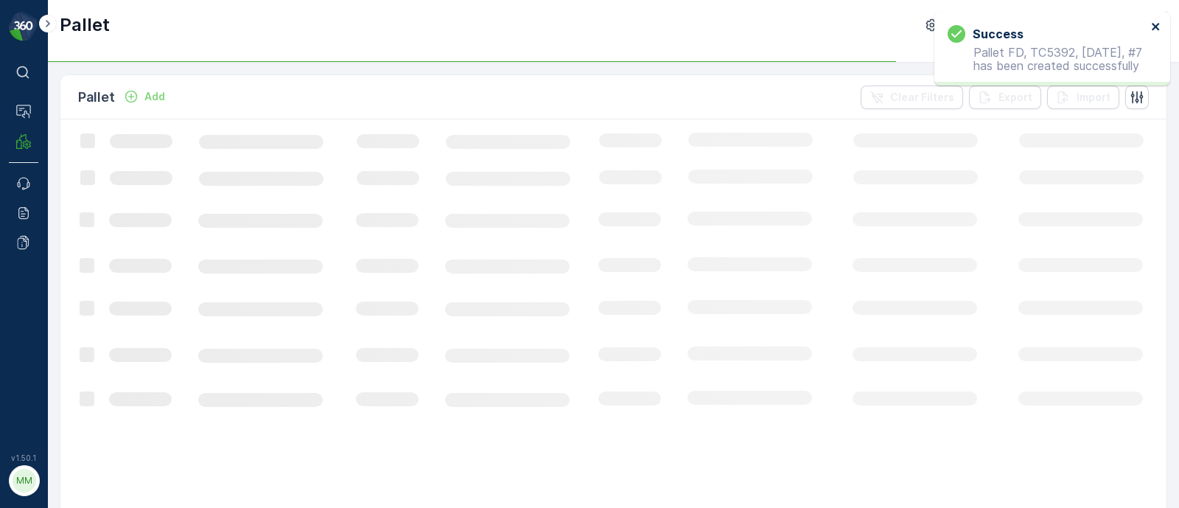
click at [1152, 27] on icon "close" at bounding box center [1156, 27] width 10 height 12
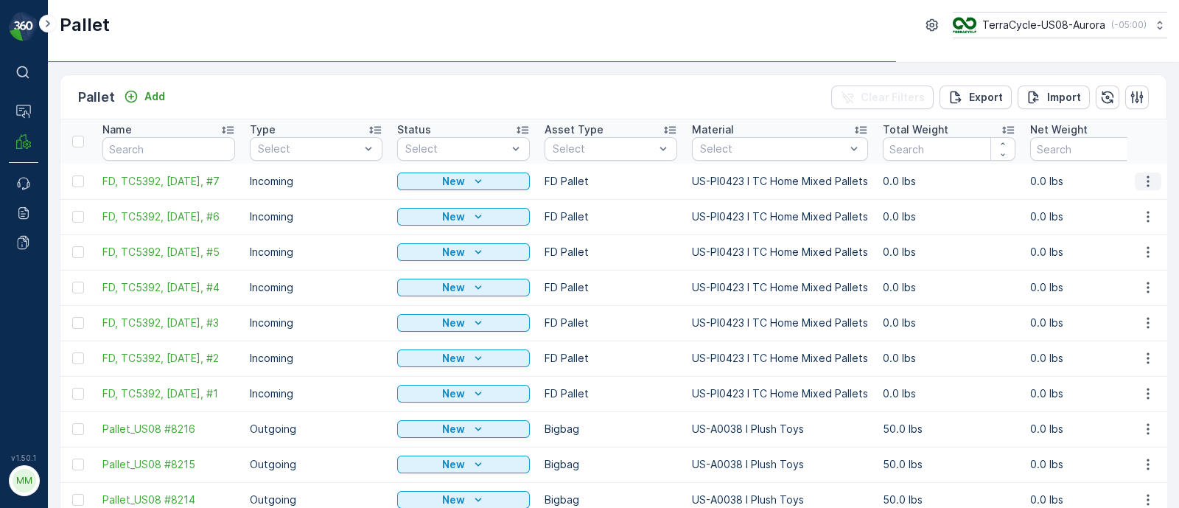
drag, startPoint x: 1144, startPoint y: 175, endPoint x: 1139, endPoint y: 181, distance: 7.8
click at [1147, 176] on icon "button" at bounding box center [1148, 180] width 2 height 11
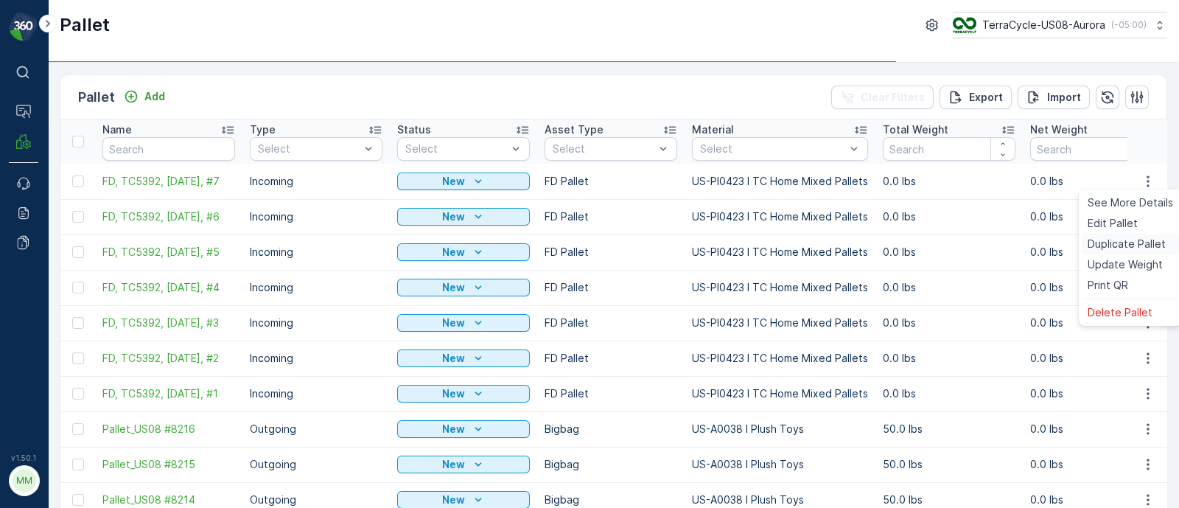
click at [1127, 244] on span "Duplicate Pallet" at bounding box center [1127, 244] width 78 height 15
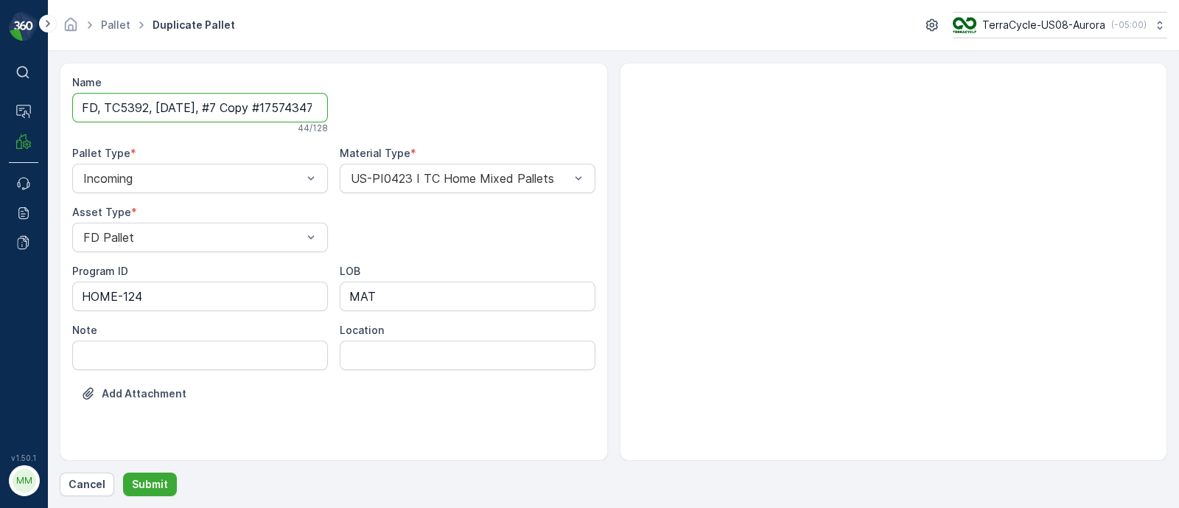
scroll to position [0, 49]
drag, startPoint x: 218, startPoint y: 105, endPoint x: 446, endPoint y: 127, distance: 228.8
click at [446, 127] on div "Name FD, TC5392, [DATE], #7 Copy #1757434727342 44 / 128 Pallet Type * Incoming…" at bounding box center [333, 249] width 523 height 348
type input "FD, TC5392, [DATE], #8"
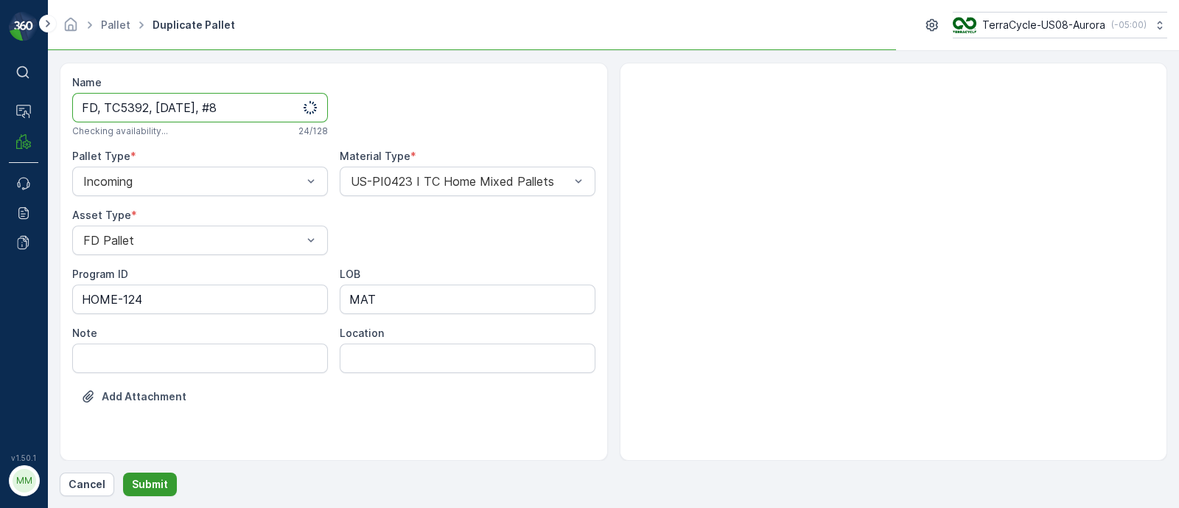
click at [155, 482] on p "Submit" at bounding box center [150, 484] width 36 height 15
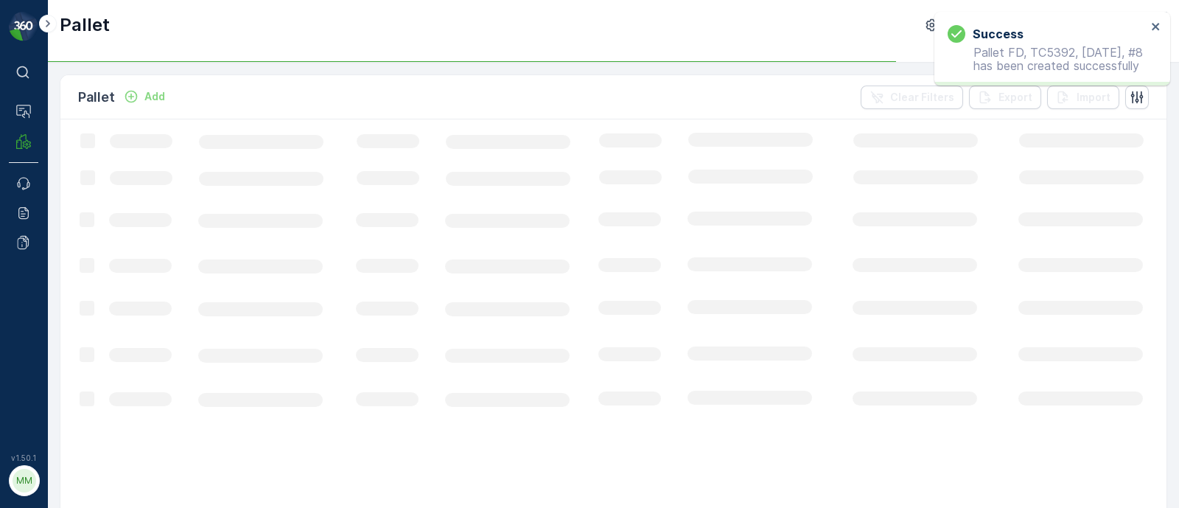
click at [1164, 27] on div "Success Pallet FD, TC5392, [DATE], #8 has been created successfully" at bounding box center [1052, 49] width 236 height 74
click at [1158, 27] on icon "close" at bounding box center [1156, 27] width 10 height 12
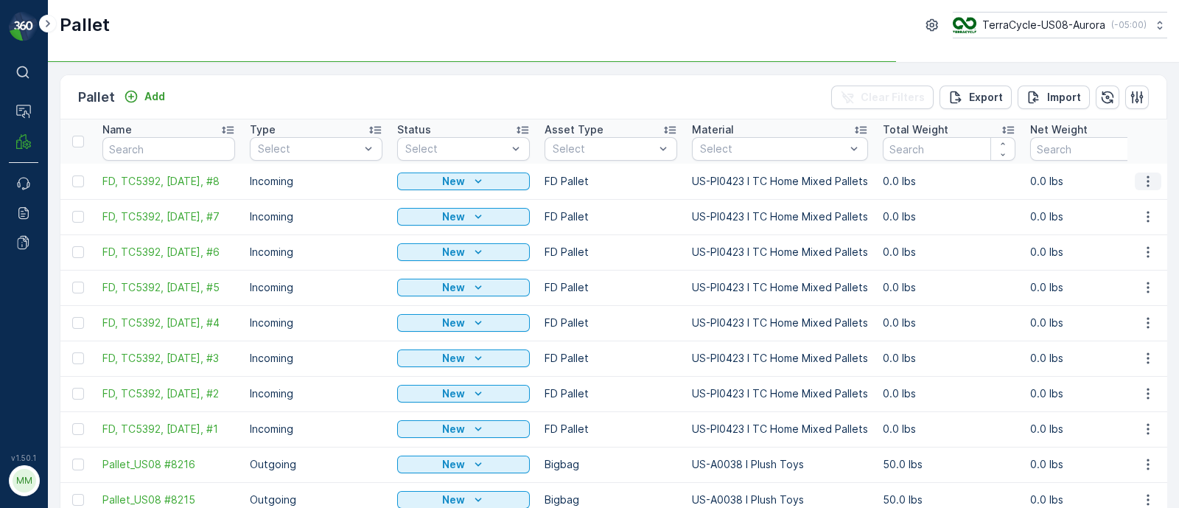
click at [1147, 182] on icon "button" at bounding box center [1148, 181] width 15 height 15
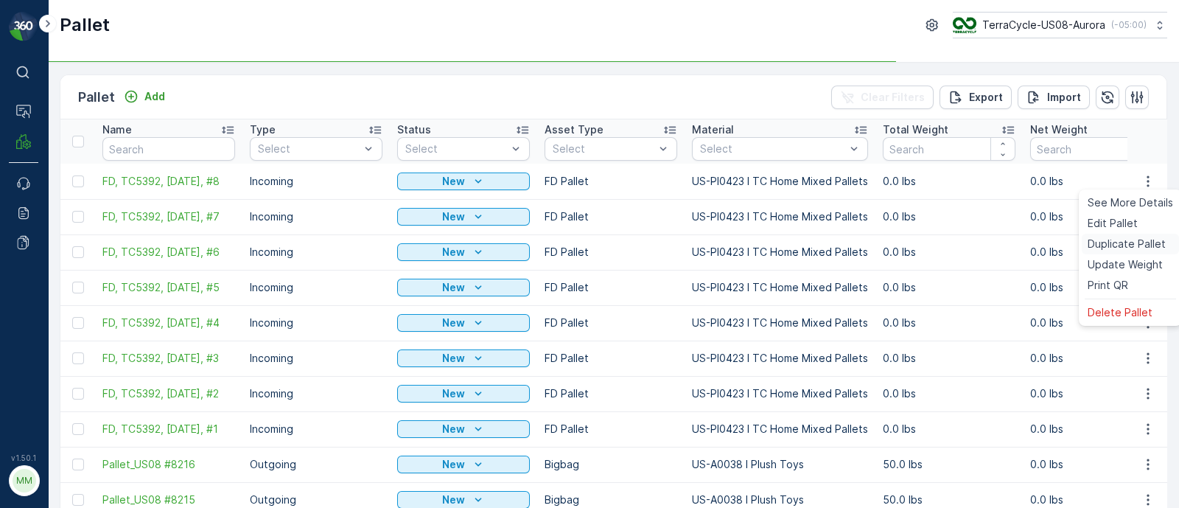
click at [1114, 246] on span "Duplicate Pallet" at bounding box center [1127, 244] width 78 height 15
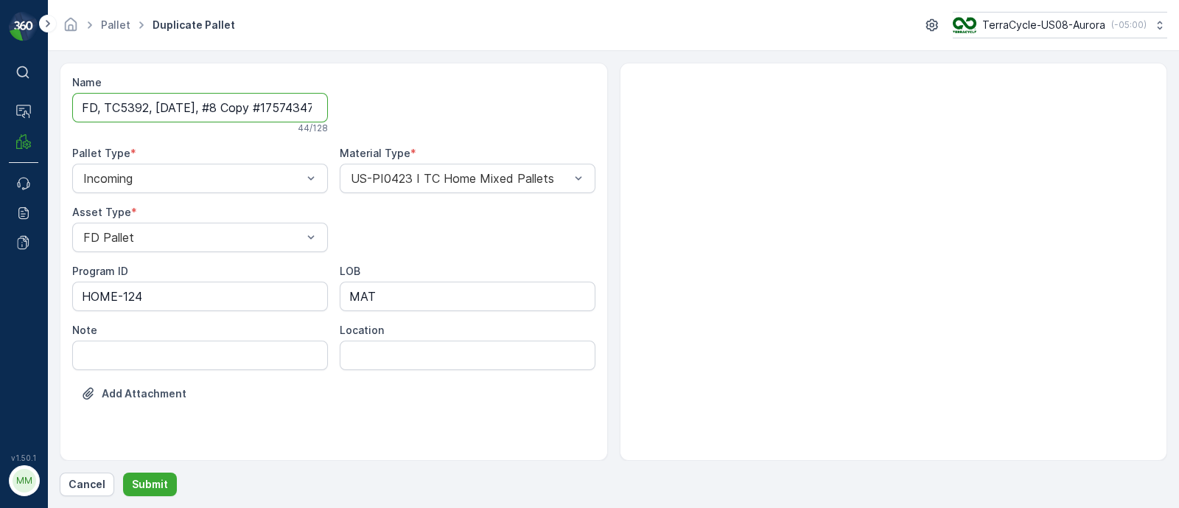
scroll to position [0, 51]
drag, startPoint x: 221, startPoint y: 108, endPoint x: 766, endPoint y: 127, distance: 544.8
click at [766, 127] on div "Name FD, TC5392, [DATE], #8 Copy #1757434734033 44 / 128 Pallet Type * Incoming…" at bounding box center [613, 262] width 1107 height 398
type input "FD, TC5392, [DATE], #9"
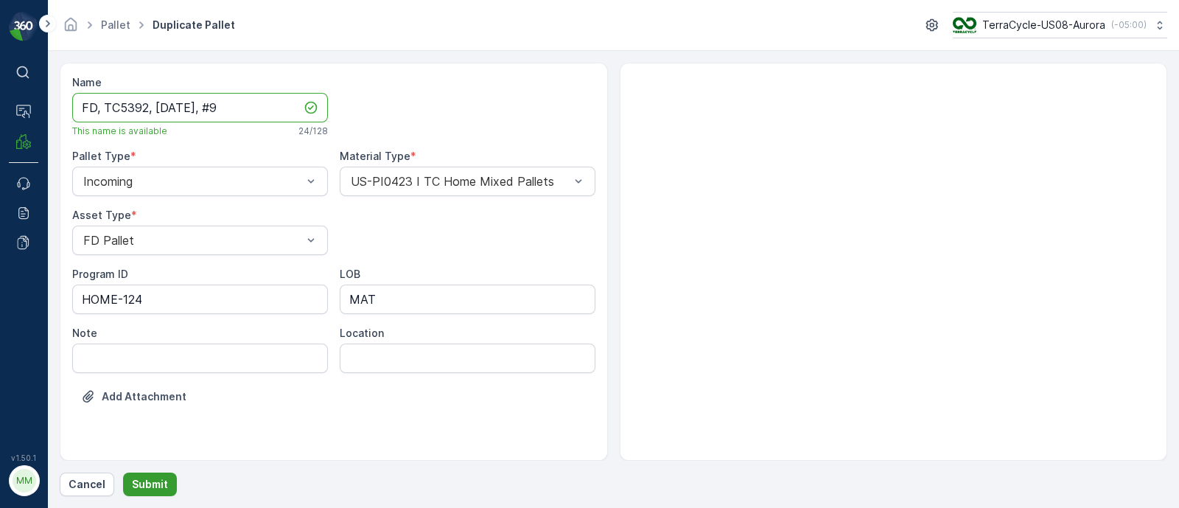
click at [150, 477] on p "Submit" at bounding box center [150, 484] width 36 height 15
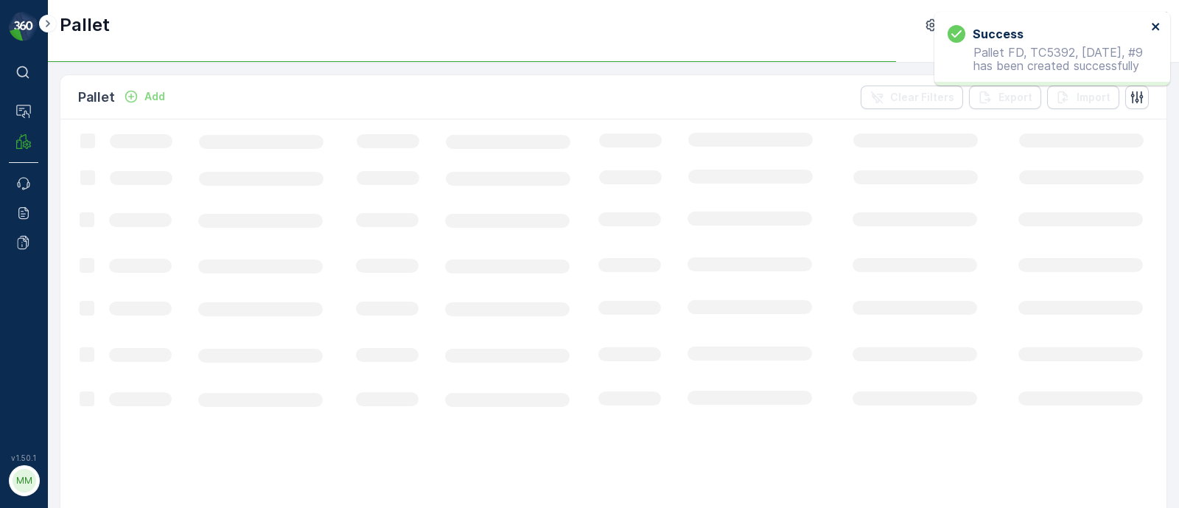
click at [1156, 27] on icon "close" at bounding box center [1155, 26] width 7 height 7
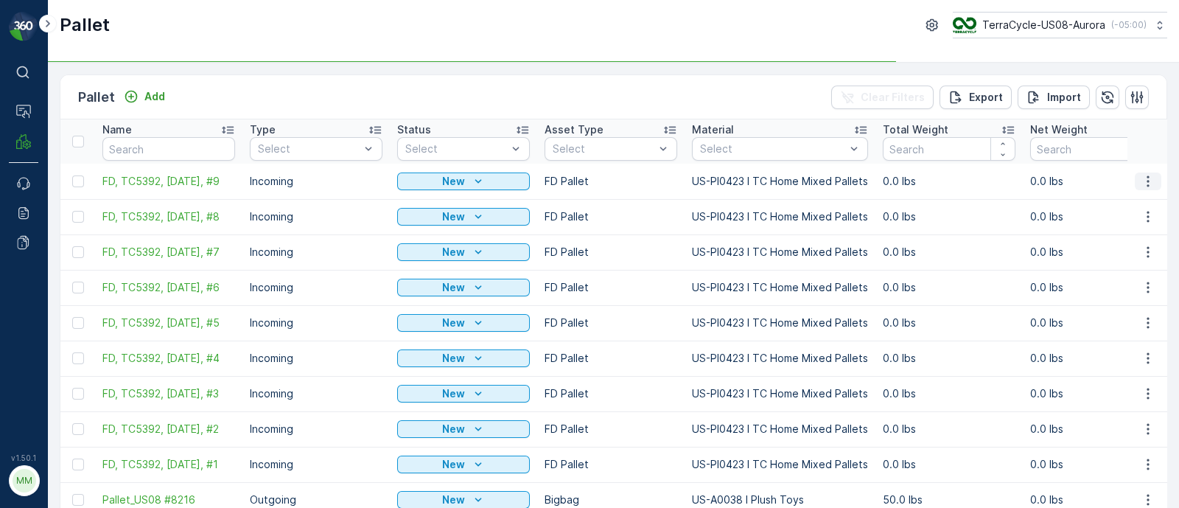
click at [1151, 186] on icon "button" at bounding box center [1148, 181] width 15 height 15
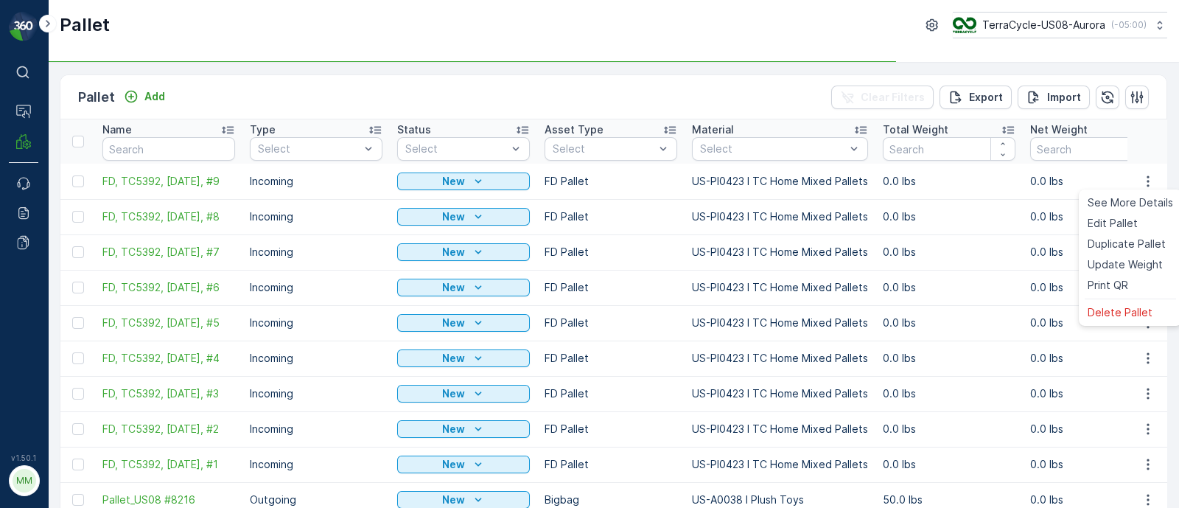
click at [1023, 237] on td "0.0 lbs" at bounding box center [948, 251] width 147 height 35
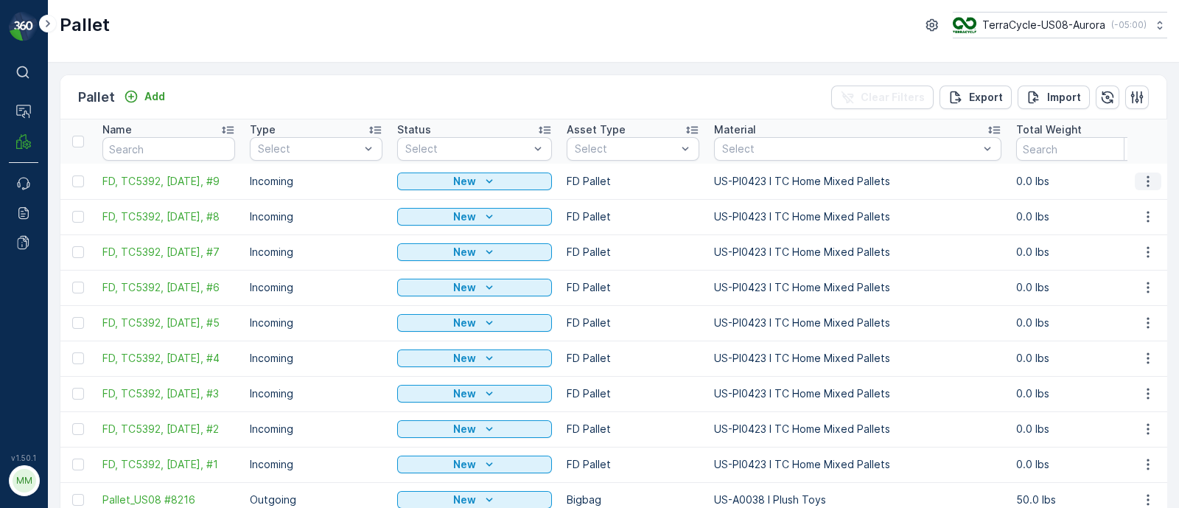
click at [1139, 189] on button "button" at bounding box center [1148, 181] width 27 height 18
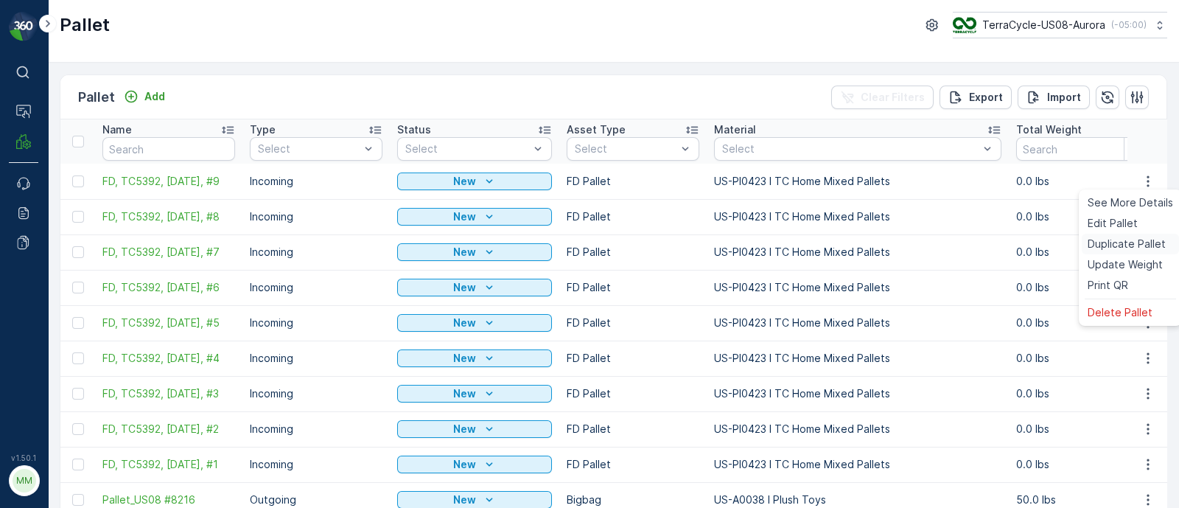
click at [1120, 242] on span "Duplicate Pallet" at bounding box center [1127, 244] width 78 height 15
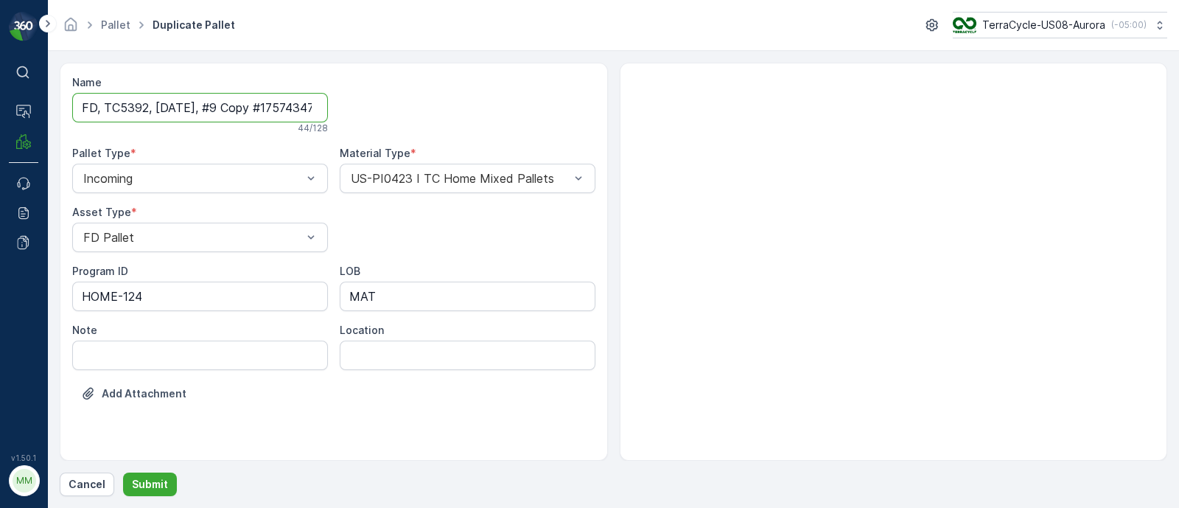
scroll to position [0, 49]
drag, startPoint x: 220, startPoint y: 108, endPoint x: 651, endPoint y: 112, distance: 431.1
click at [651, 112] on div "Name FD, TC5392, [DATE], #9 Copy #1757434745678 44 / 128 Pallet Type * Incoming…" at bounding box center [613, 262] width 1107 height 398
type input "FD, TC5392, [DATE], #10"
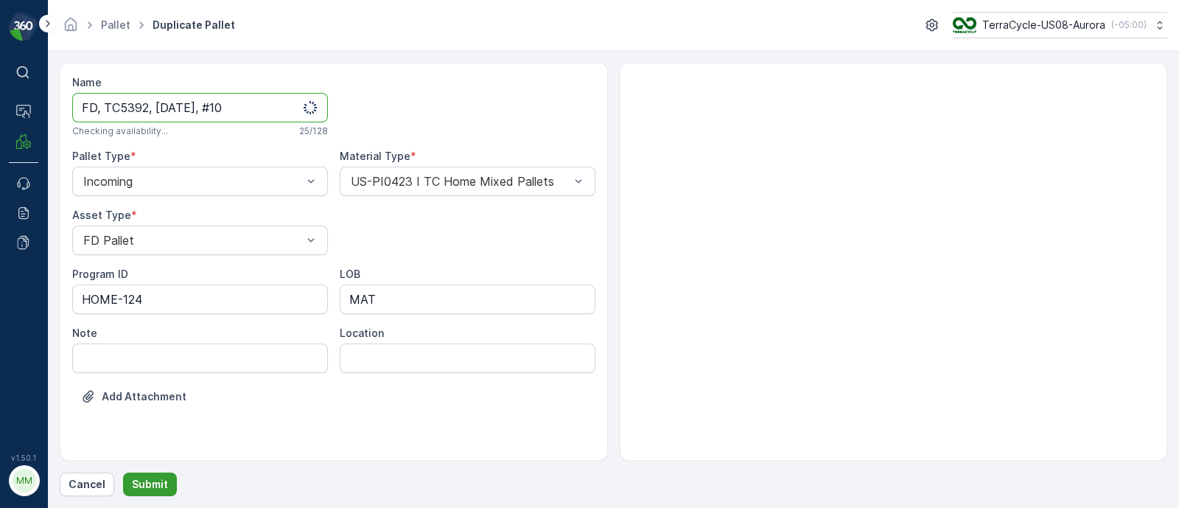
click at [155, 476] on button "Submit" at bounding box center [150, 484] width 54 height 24
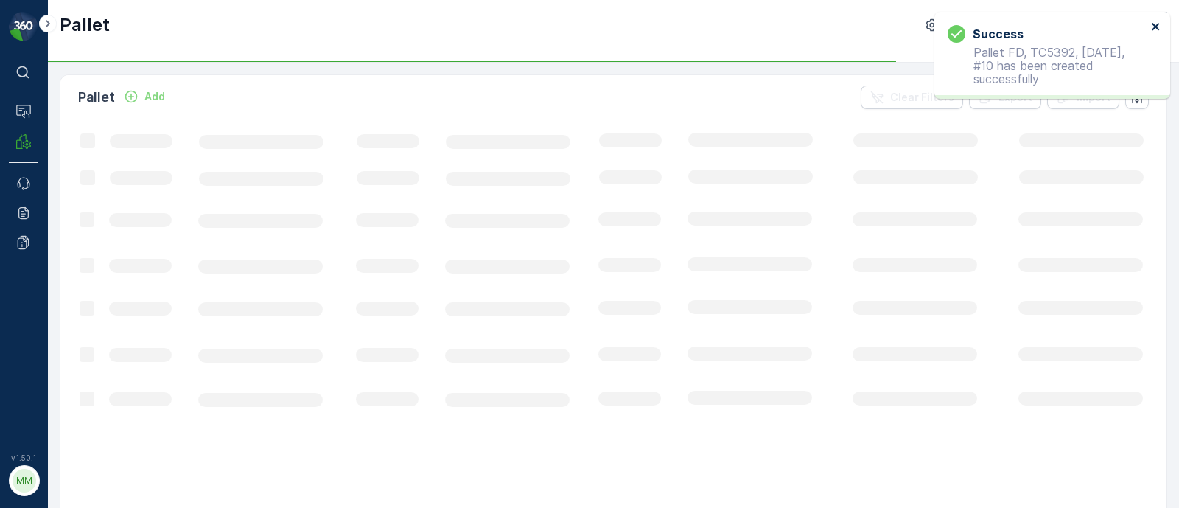
click at [1153, 27] on icon "close" at bounding box center [1156, 27] width 10 height 12
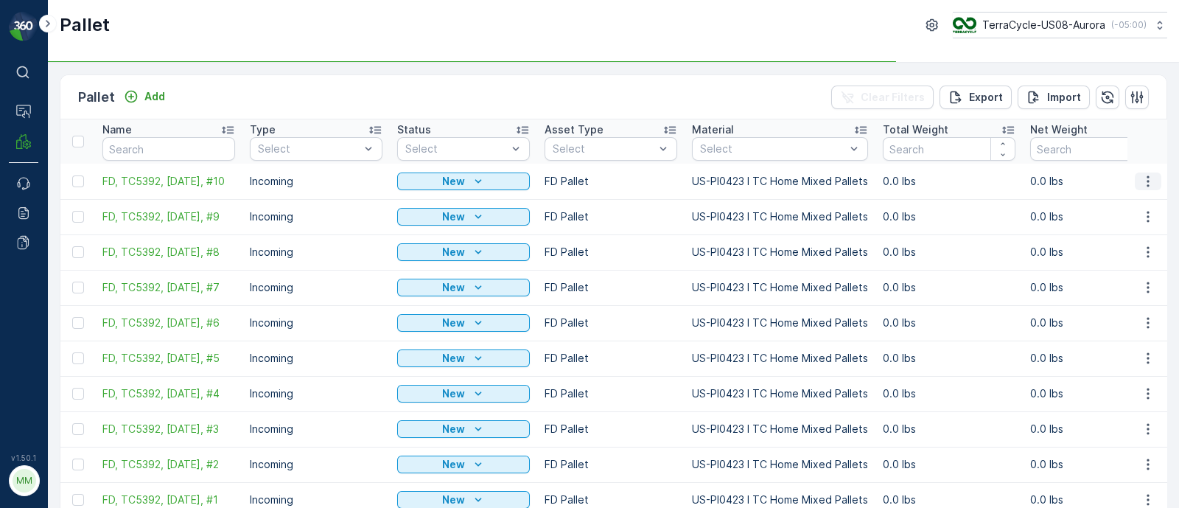
drag, startPoint x: 1140, startPoint y: 174, endPoint x: 1129, endPoint y: 186, distance: 16.2
click at [1141, 175] on icon "button" at bounding box center [1148, 181] width 15 height 15
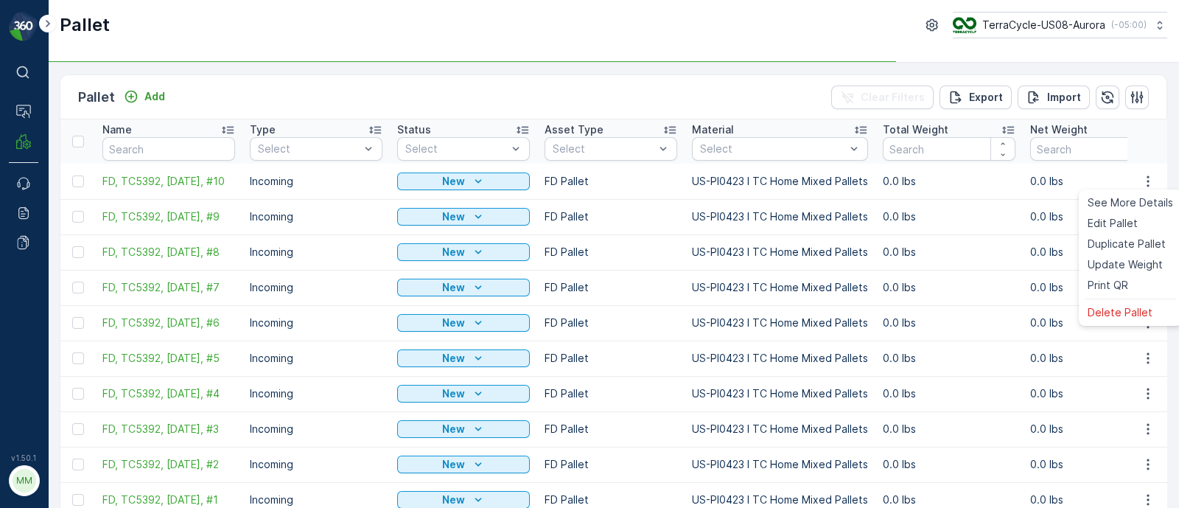
click at [1023, 239] on td "0.0 lbs" at bounding box center [948, 251] width 147 height 35
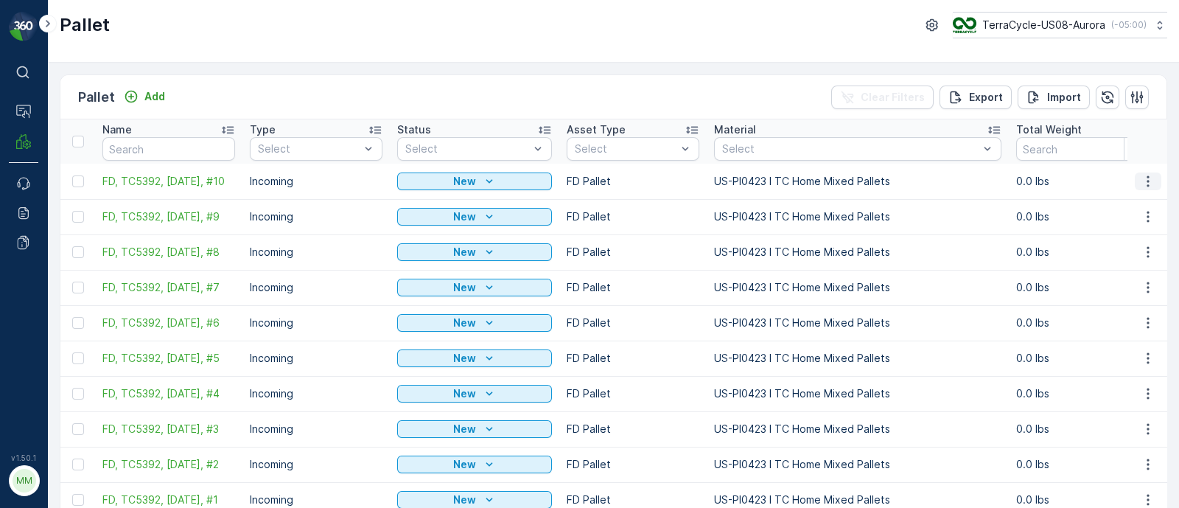
click at [1147, 184] on icon "button" at bounding box center [1148, 180] width 2 height 11
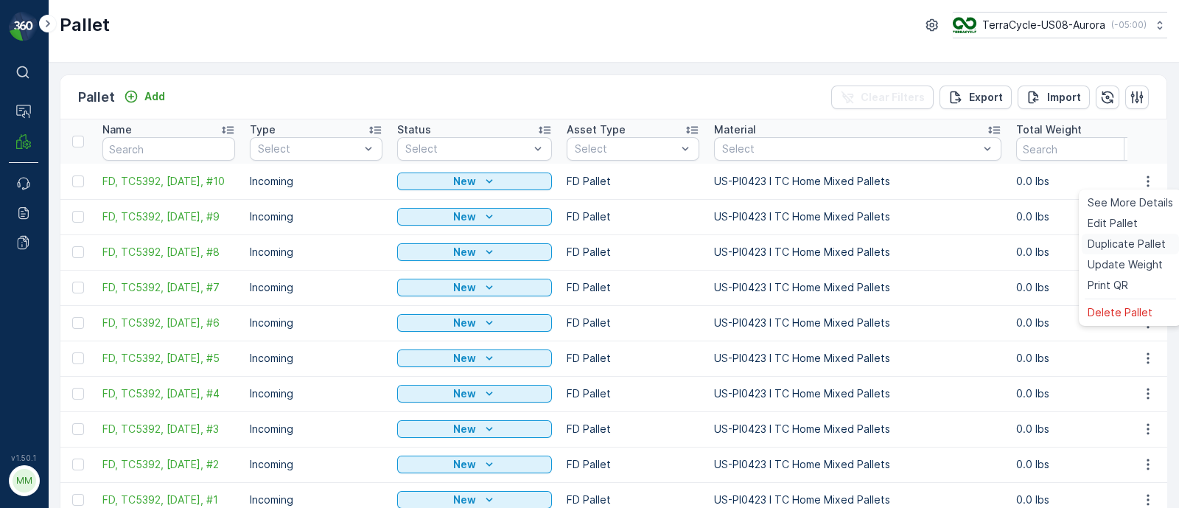
click at [1124, 240] on span "Duplicate Pallet" at bounding box center [1127, 244] width 78 height 15
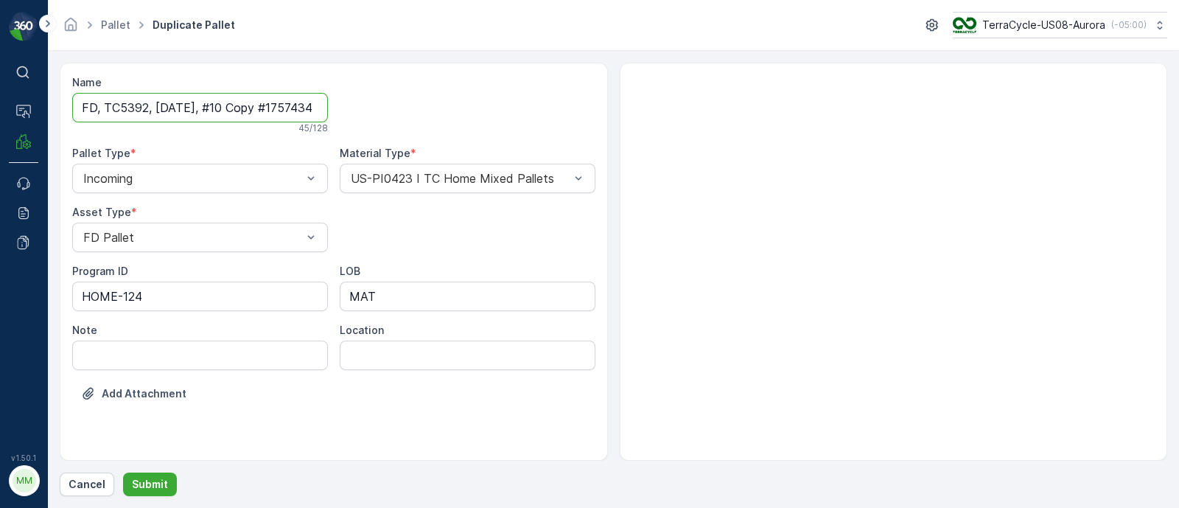
scroll to position [0, 55]
drag, startPoint x: 225, startPoint y: 105, endPoint x: 634, endPoint y: 148, distance: 410.5
click at [634, 148] on div "Name FD, TC5392, [DATE], #10 Copy #1757434758426 45 / 128 Pallet Type * Incomin…" at bounding box center [613, 262] width 1107 height 398
type input "FD, TC5392, [DATE], #11"
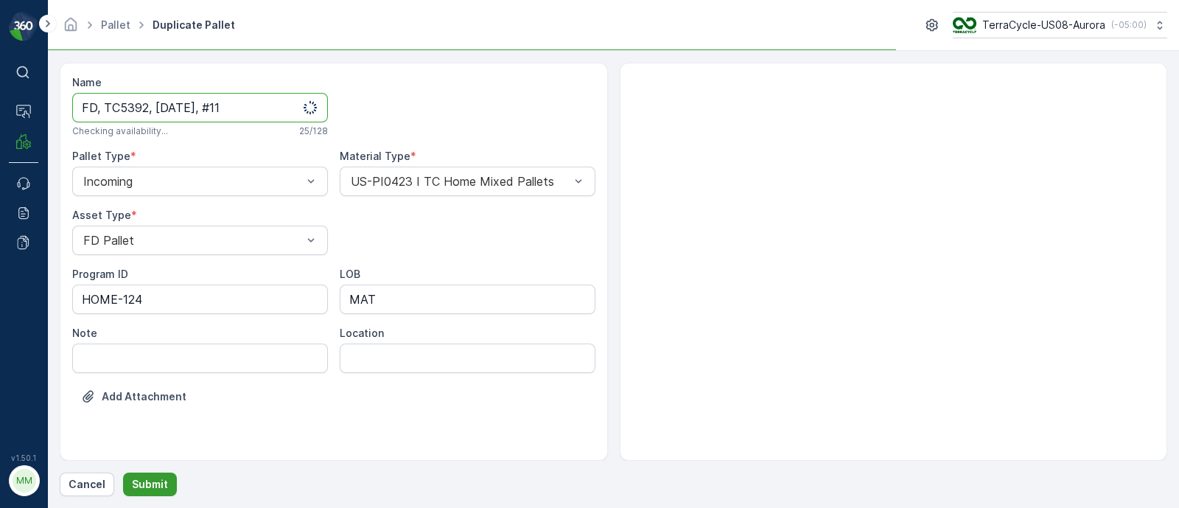
click at [152, 492] on button "Submit" at bounding box center [150, 484] width 54 height 24
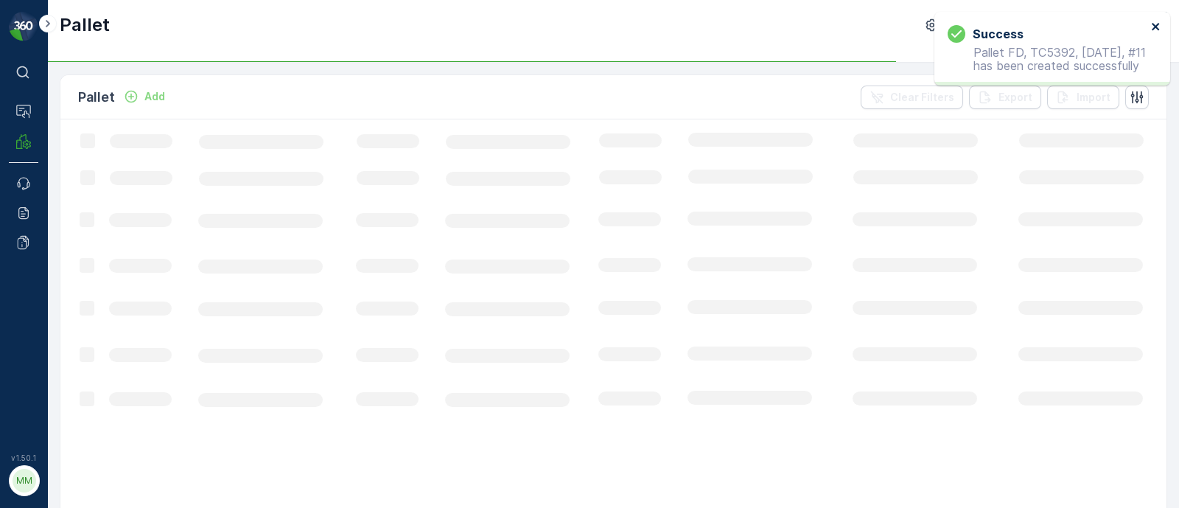
click at [1158, 26] on icon "close" at bounding box center [1156, 27] width 10 height 12
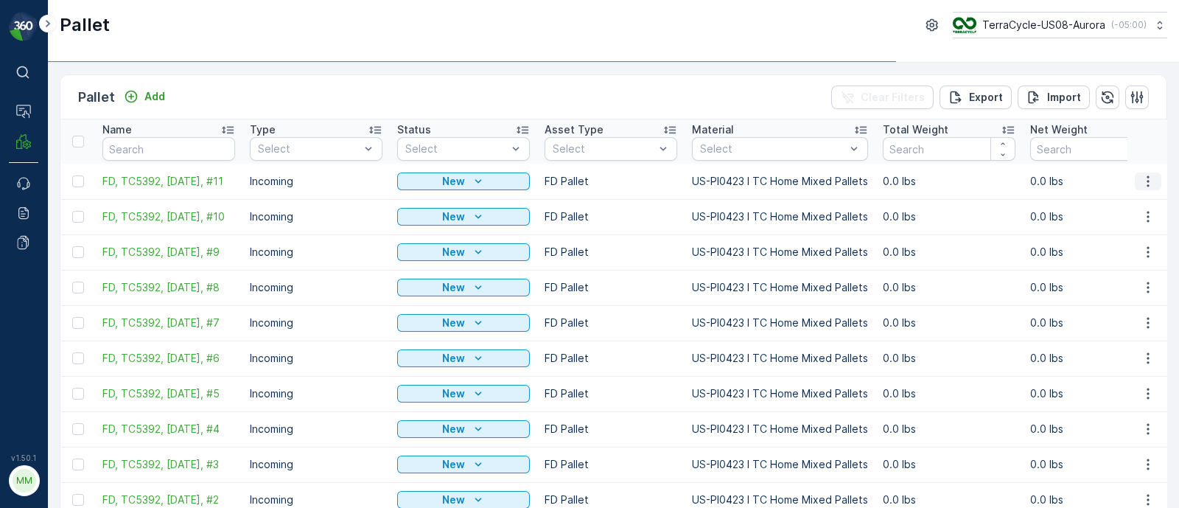
click at [1149, 172] on button "button" at bounding box center [1148, 181] width 27 height 18
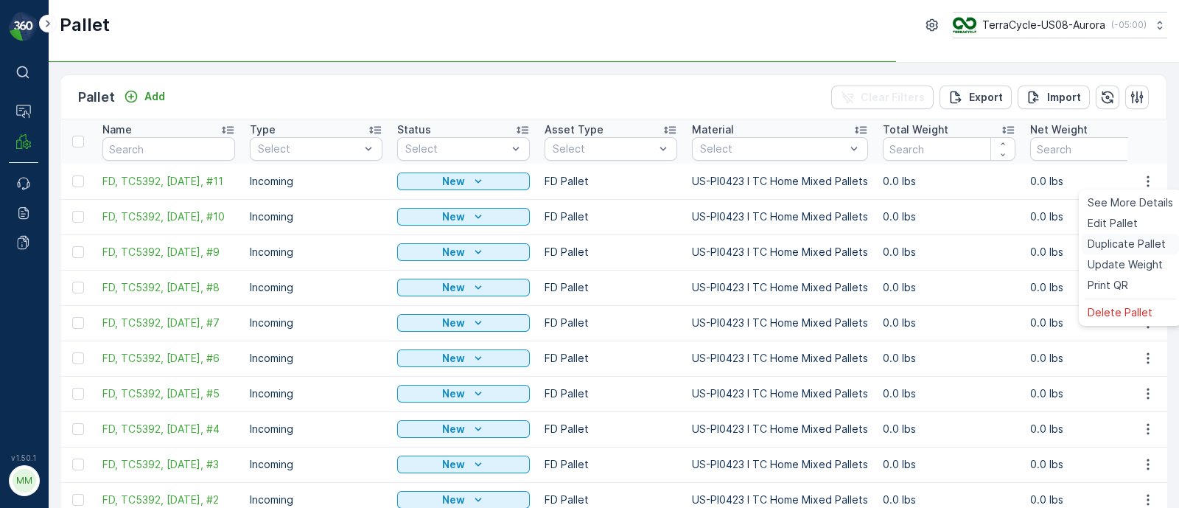
click at [1116, 238] on span "Duplicate Pallet" at bounding box center [1127, 244] width 78 height 15
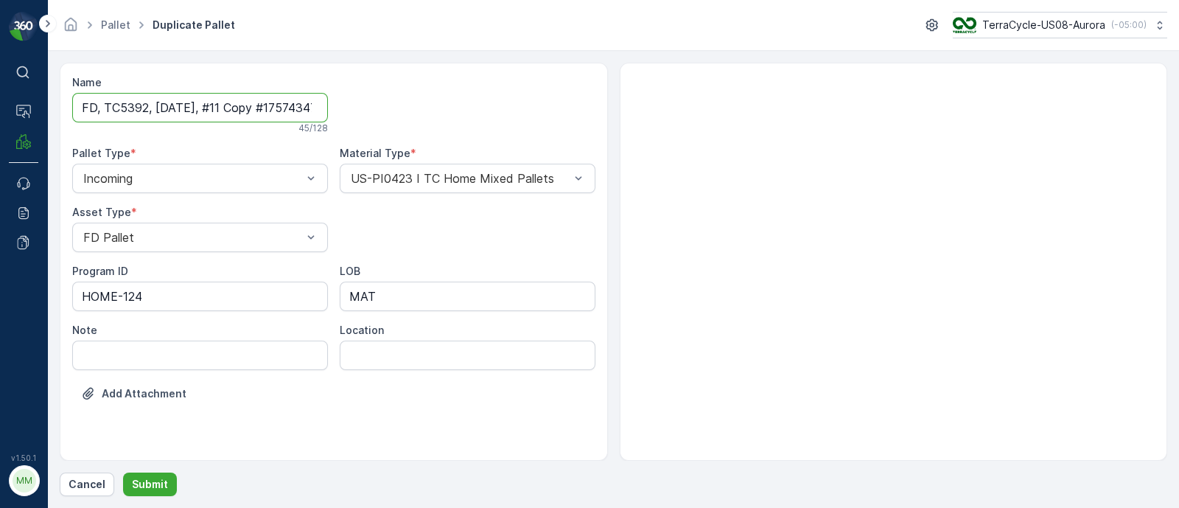
scroll to position [0, 53]
drag, startPoint x: 225, startPoint y: 105, endPoint x: 637, endPoint y: 135, distance: 412.3
click at [637, 135] on div "Name FD, TC5392, [DATE], #11 Copy #1757434765427 45 / 128 Pallet Type * Incomin…" at bounding box center [613, 262] width 1107 height 398
type input "FD, TC5392, [DATE], #12"
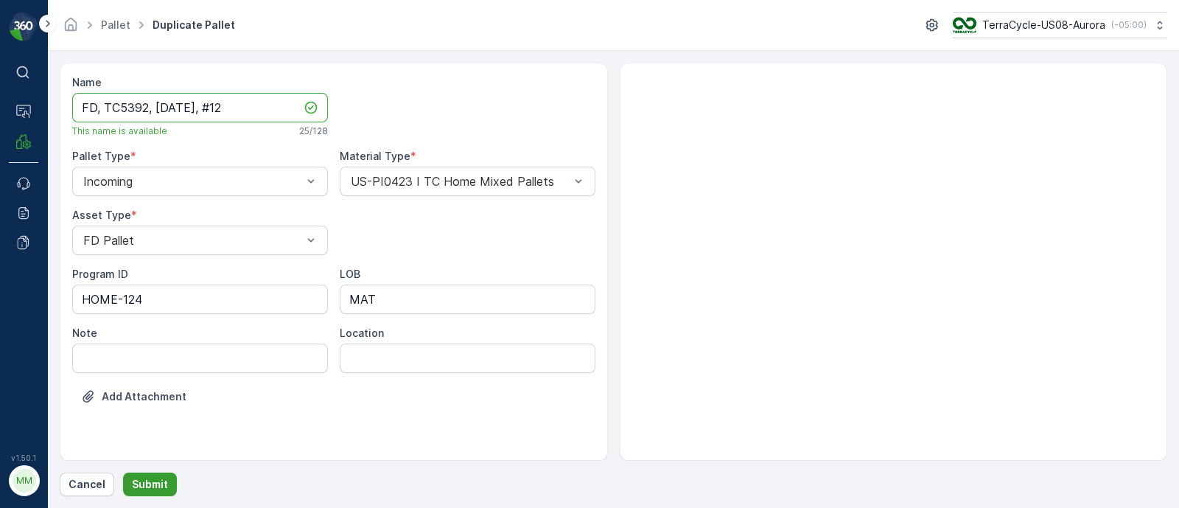
click at [144, 483] on p "Submit" at bounding box center [150, 484] width 36 height 15
